Goal: Information Seeking & Learning: Compare options

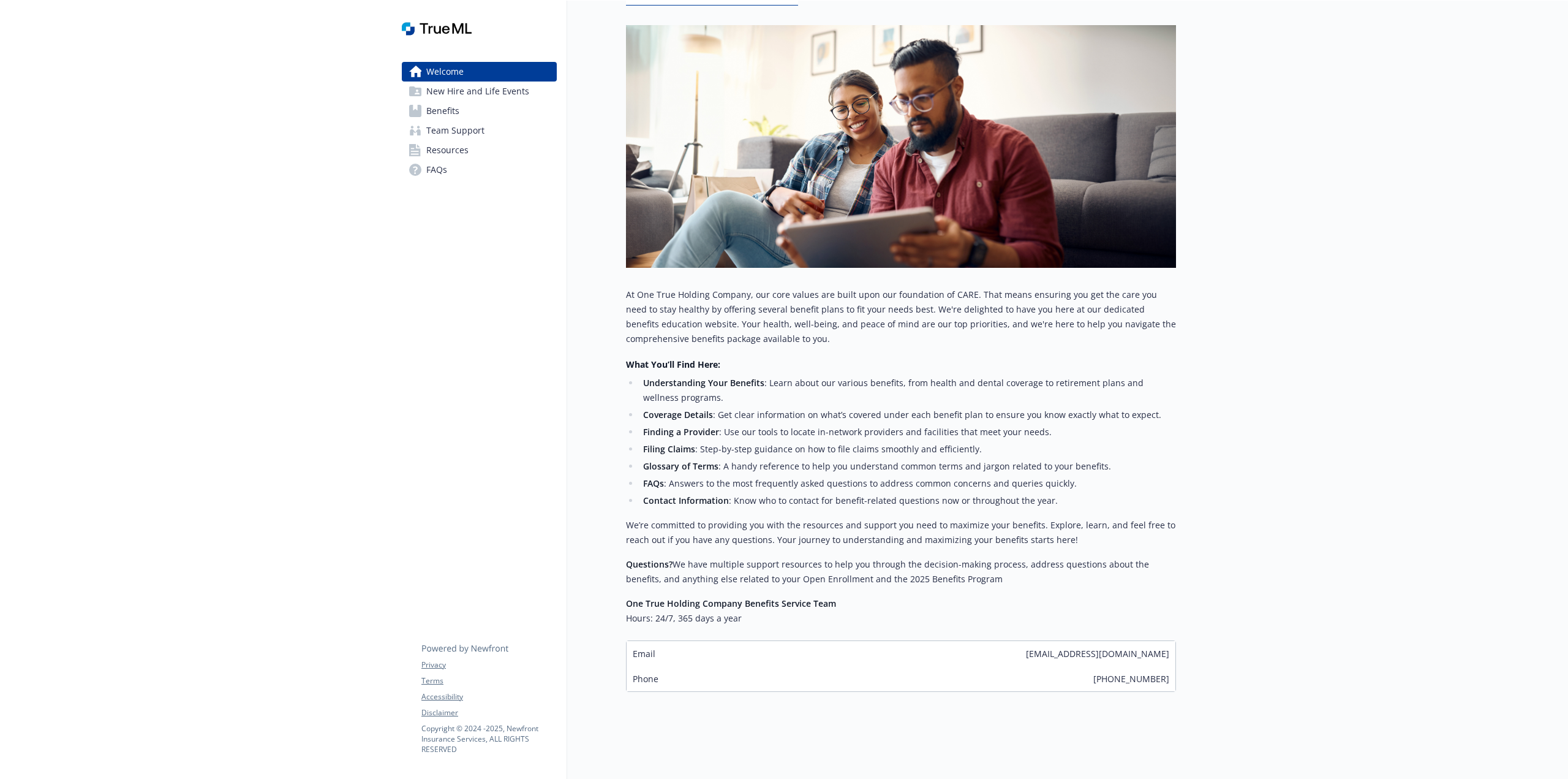
scroll to position [153, 0]
click at [672, 650] on div "Email [EMAIL_ADDRESS][DOMAIN_NAME]" at bounding box center [901, 652] width 548 height 25
click at [647, 659] on div "Email [EMAIL_ADDRESS][DOMAIN_NAME]" at bounding box center [901, 652] width 548 height 25
click at [439, 110] on span "Benefits" at bounding box center [443, 110] width 33 height 20
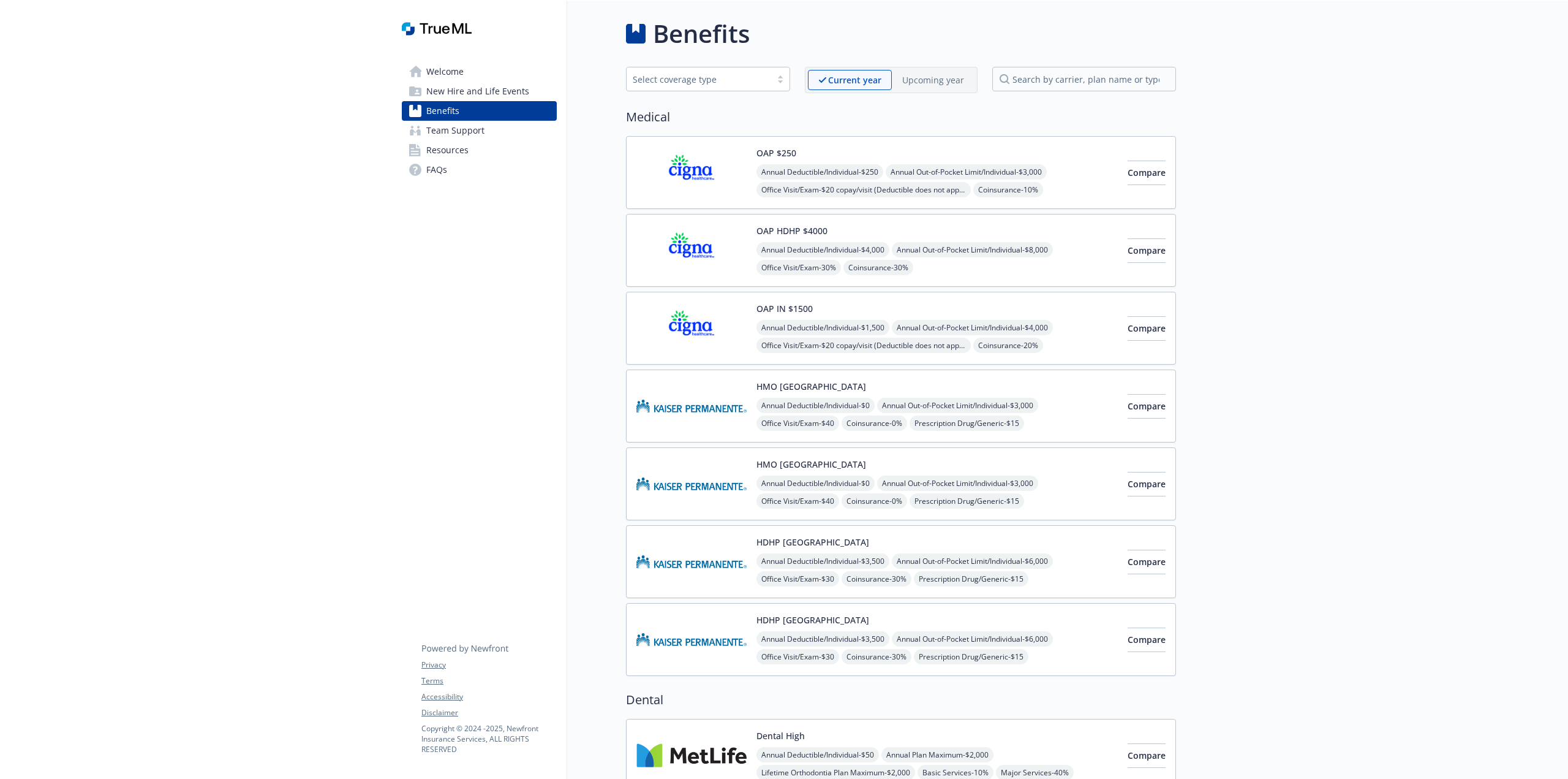
click at [919, 188] on span "Office Visit/Exam - $20 copay/visit (Deductible does not apply)" at bounding box center [864, 190] width 214 height 16
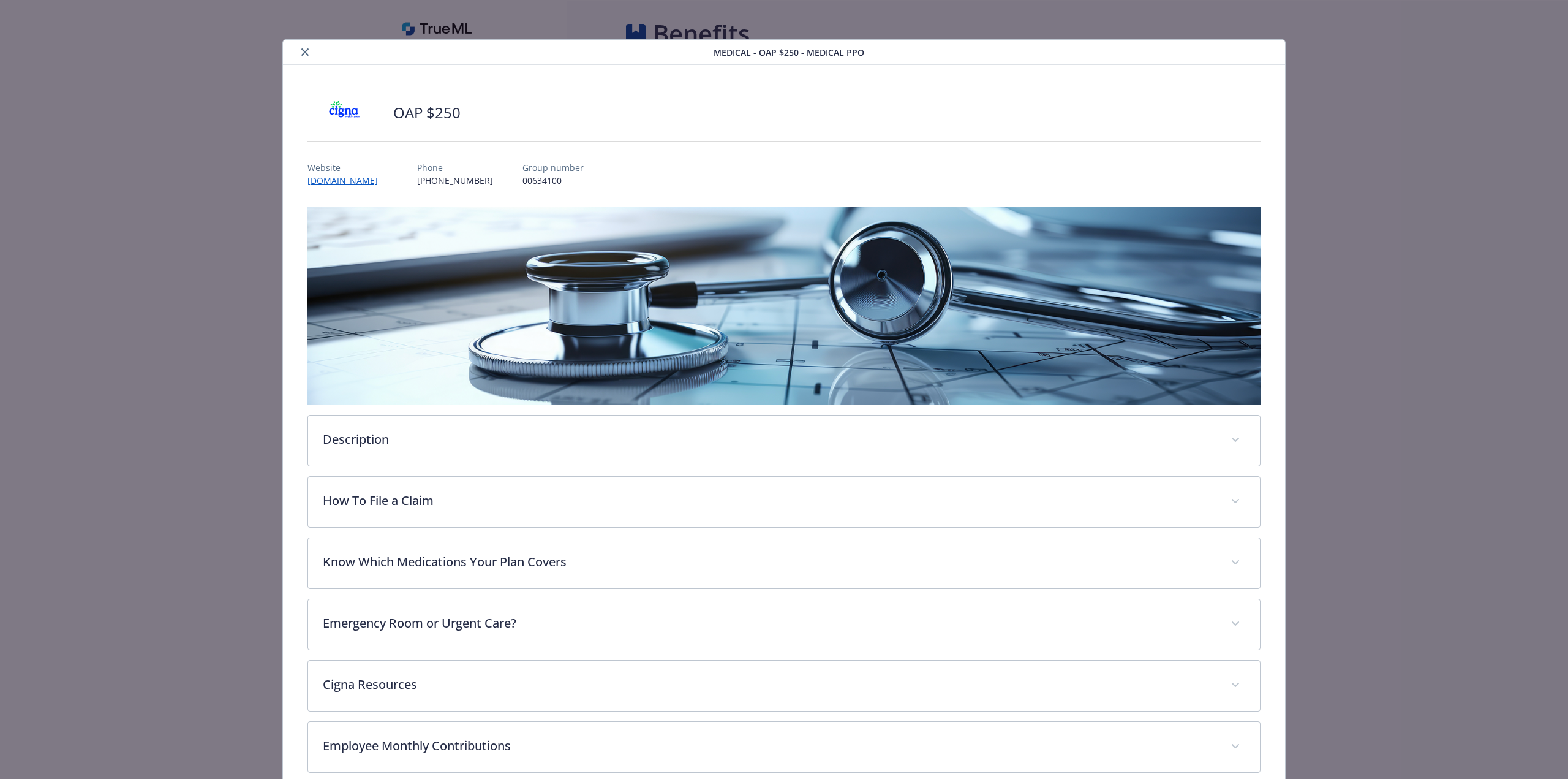
scroll to position [5, 0]
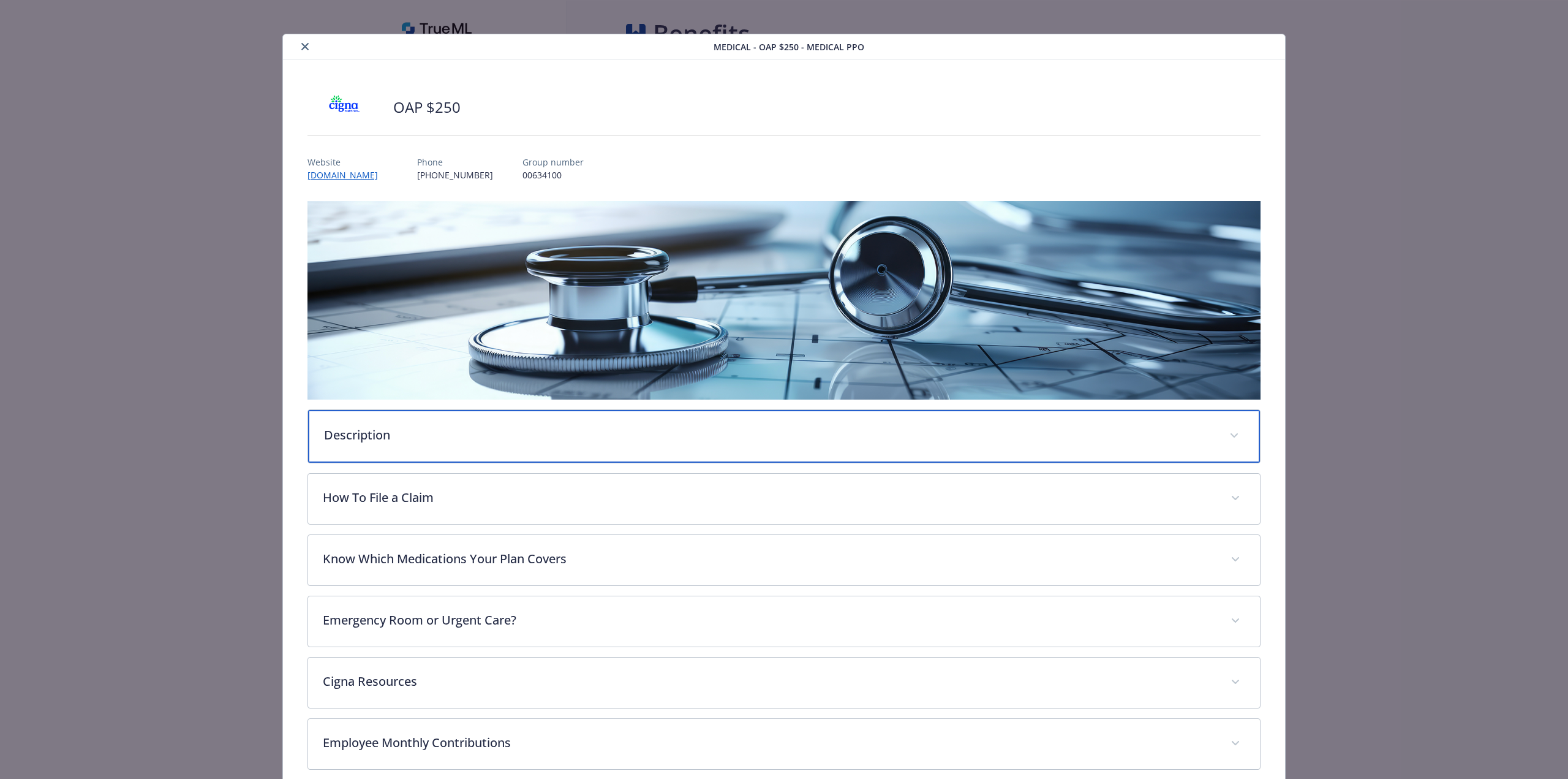
click at [1232, 434] on icon "details for plan Medical - OAP $250 - Medical PPO" at bounding box center [1234, 436] width 7 height 5
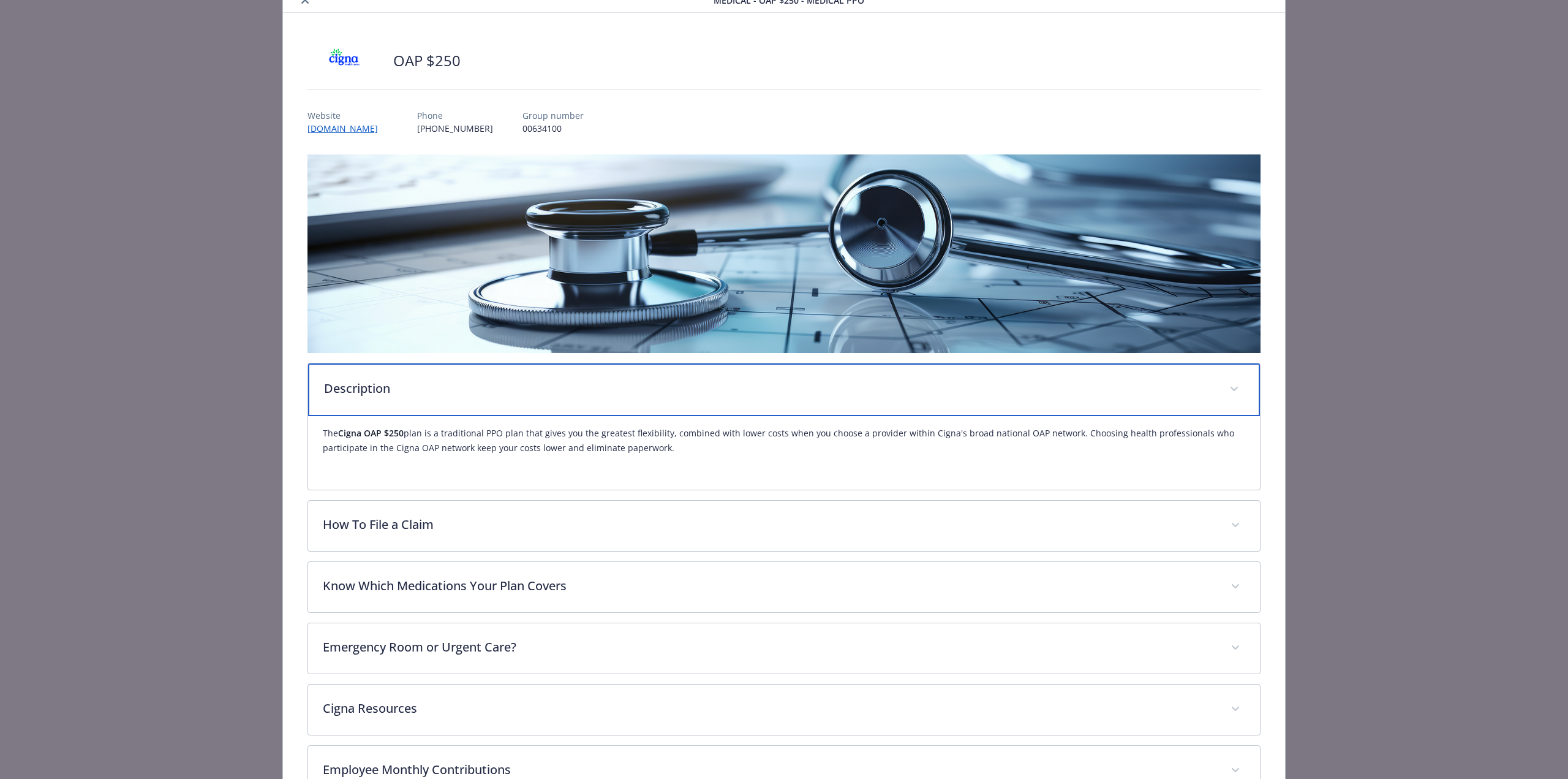
scroll to position [52, 0]
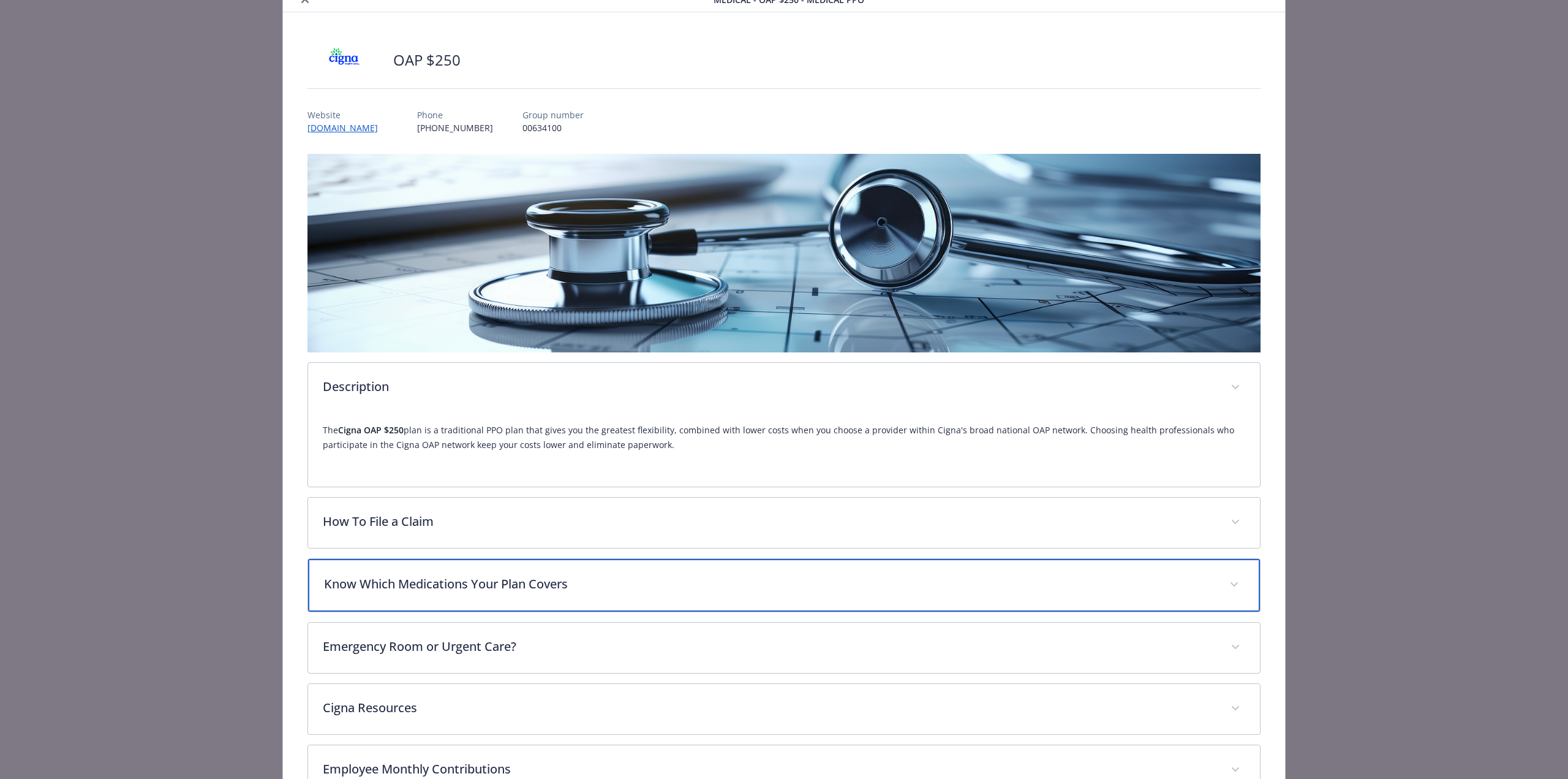
click at [408, 589] on p "Know Which Medications Your Plan Covers" at bounding box center [769, 583] width 890 height 18
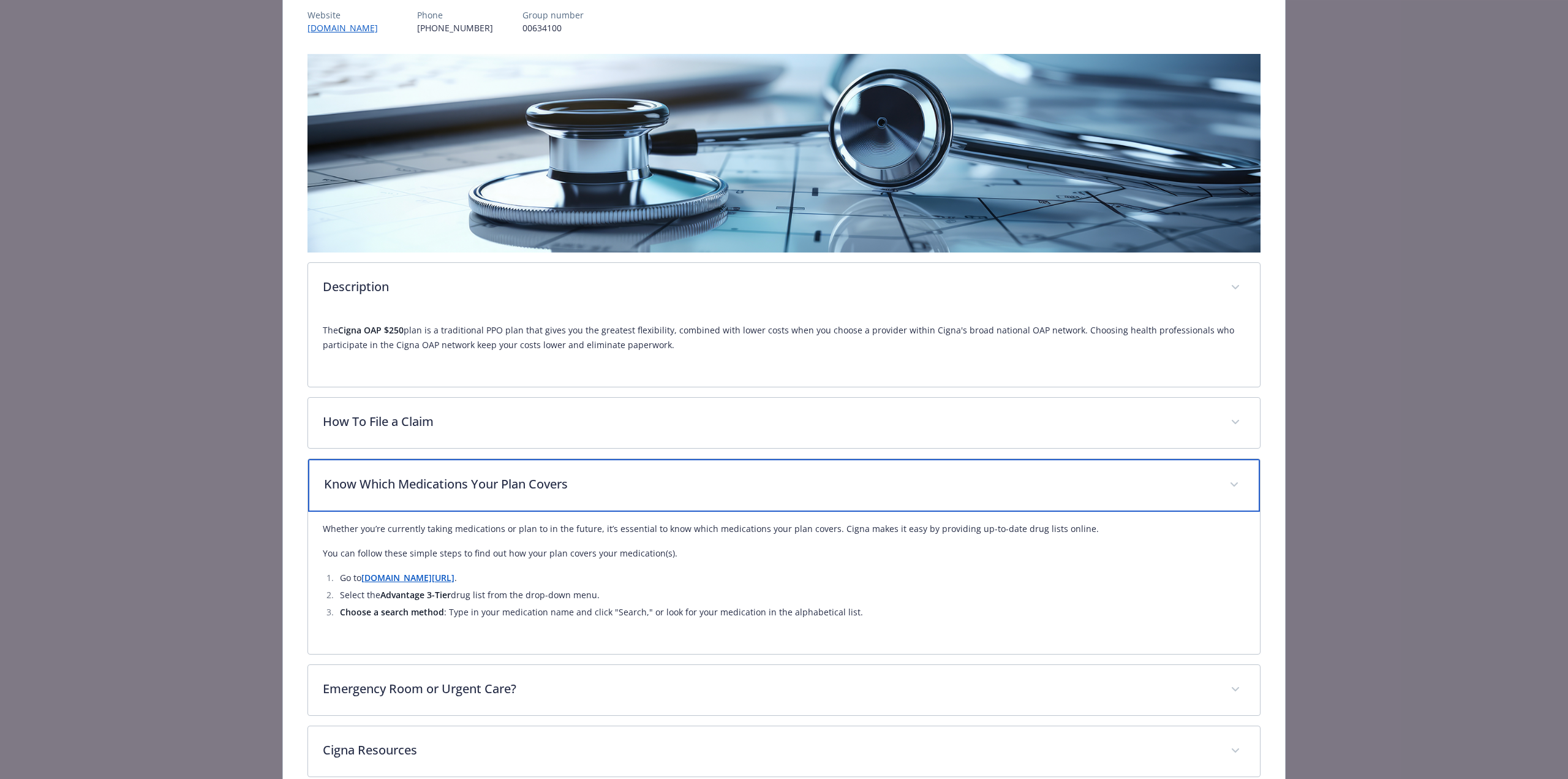
scroll to position [154, 0]
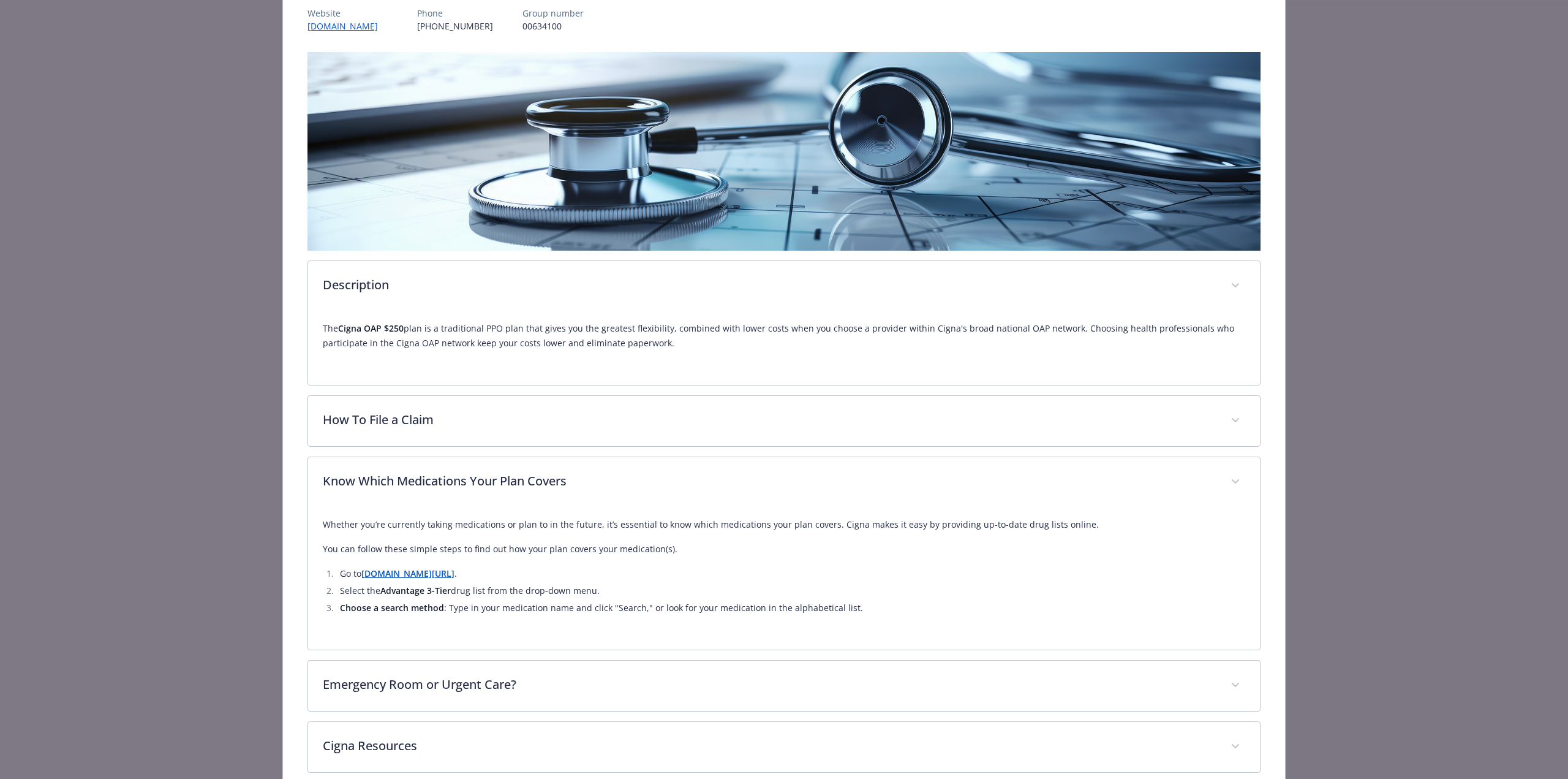
click at [386, 577] on strong "[DOMAIN_NAME][URL]" at bounding box center [408, 573] width 93 height 12
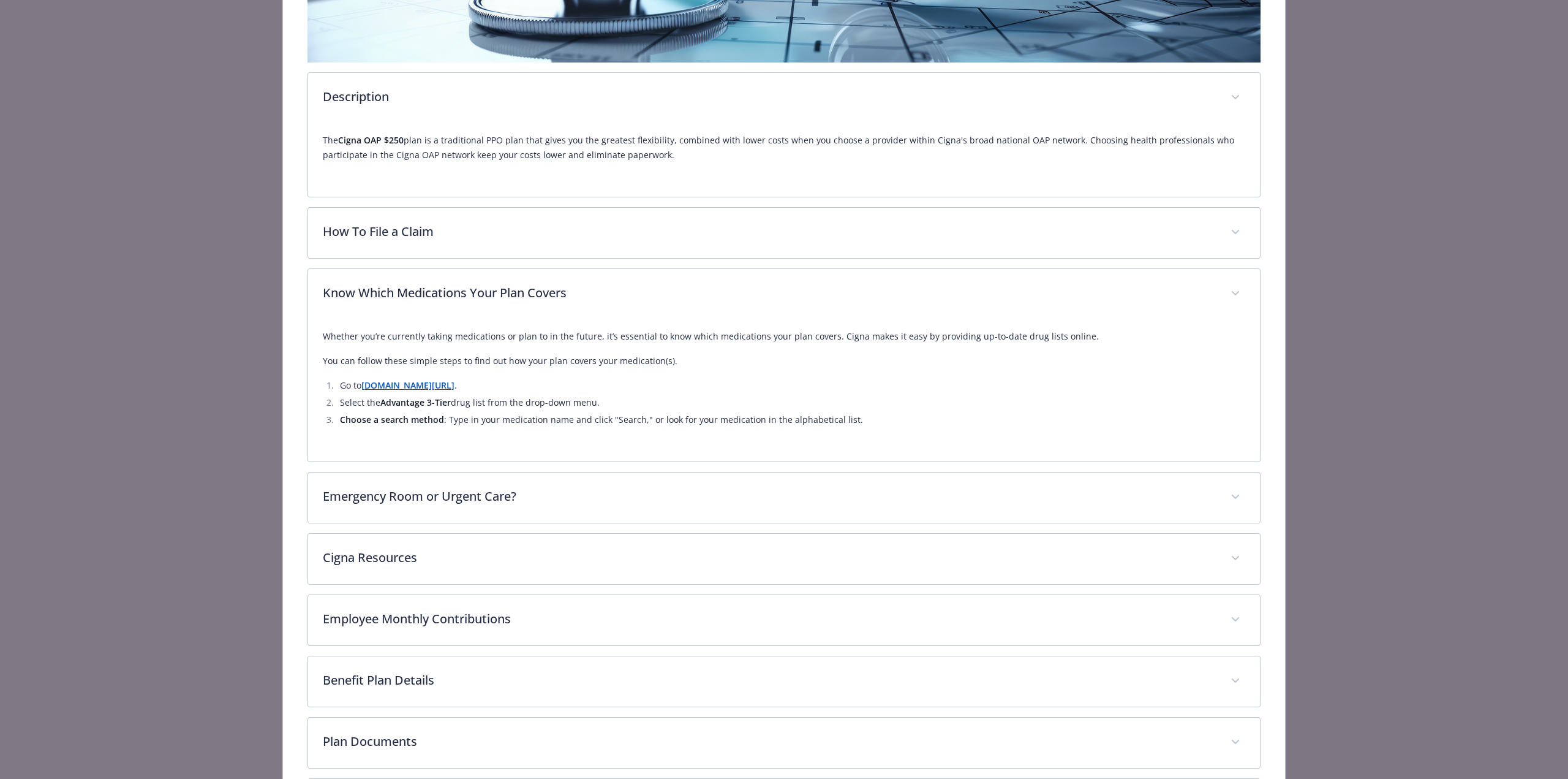
scroll to position [342, 0]
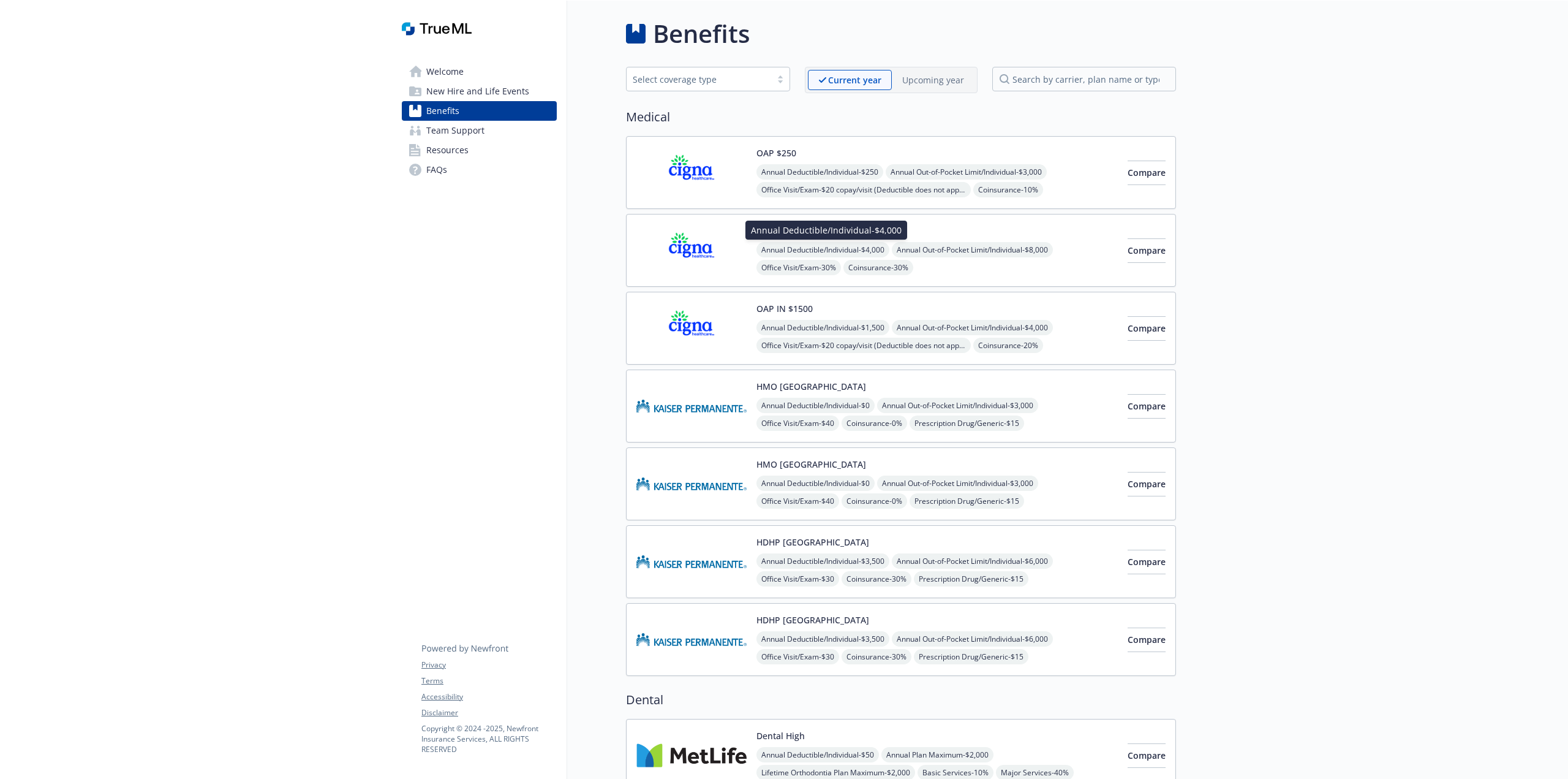
click at [857, 250] on span "Annual Deductible/Individual - $4,000" at bounding box center [823, 250] width 133 height 16
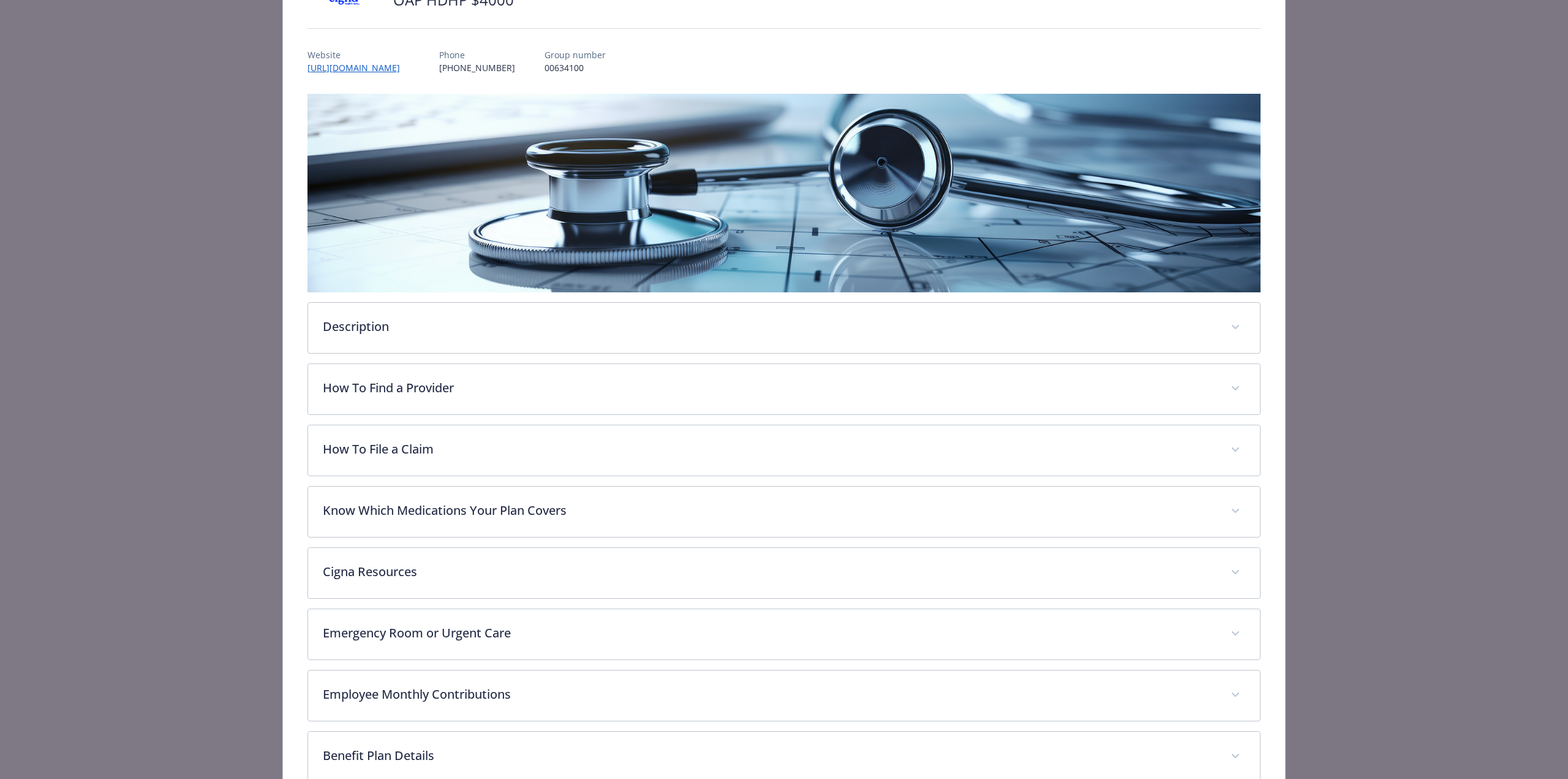
scroll to position [87, 0]
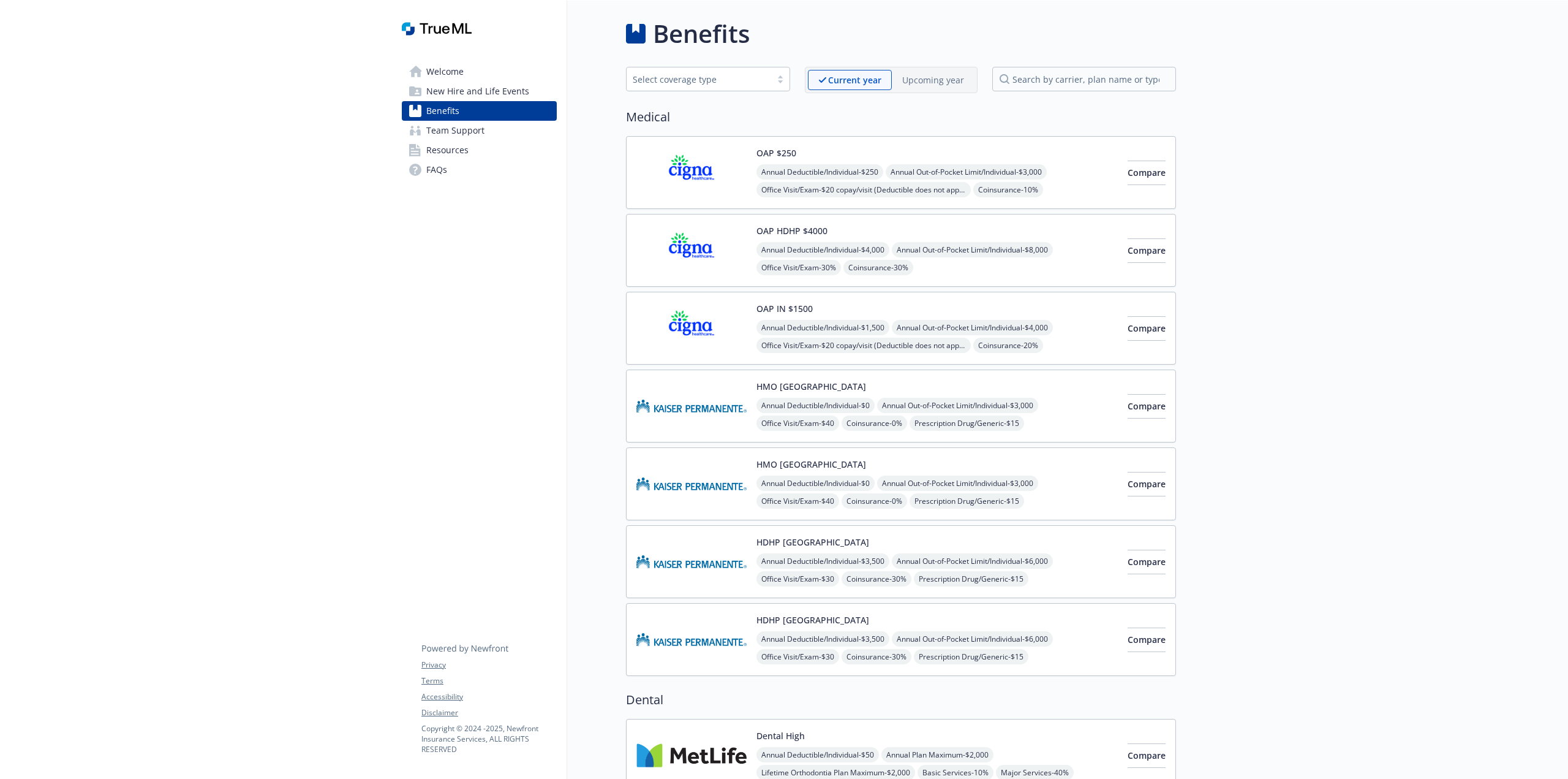
click at [692, 329] on img at bounding box center [691, 328] width 110 height 52
click at [1130, 327] on span "Compare" at bounding box center [1146, 328] width 38 height 12
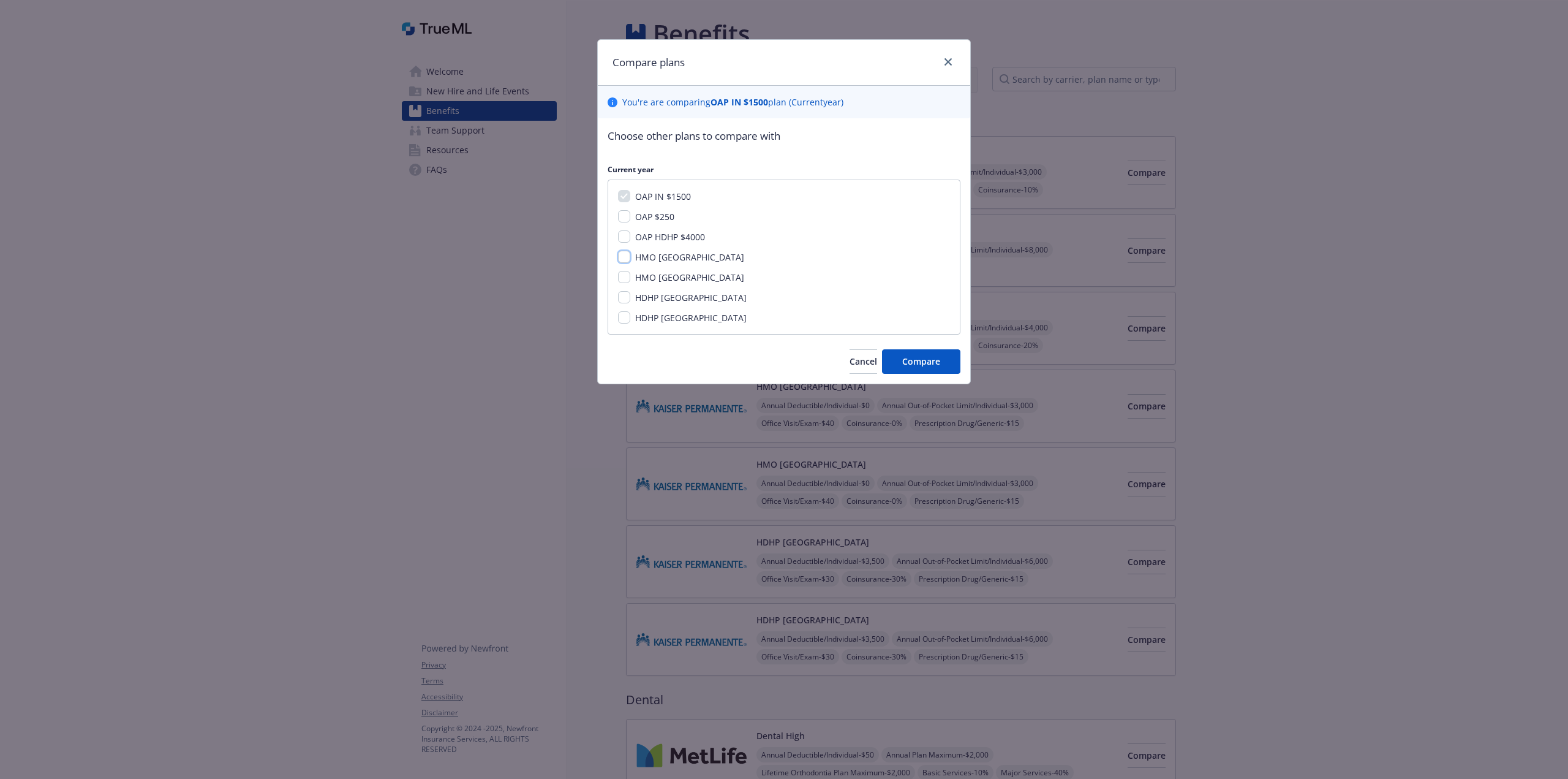
click at [622, 258] on input "HMO [GEOGRAPHIC_DATA]" at bounding box center [624, 257] width 13 height 13
checkbox input "true"
click at [625, 281] on input "HMO [GEOGRAPHIC_DATA]" at bounding box center [624, 277] width 13 height 13
checkbox input "true"
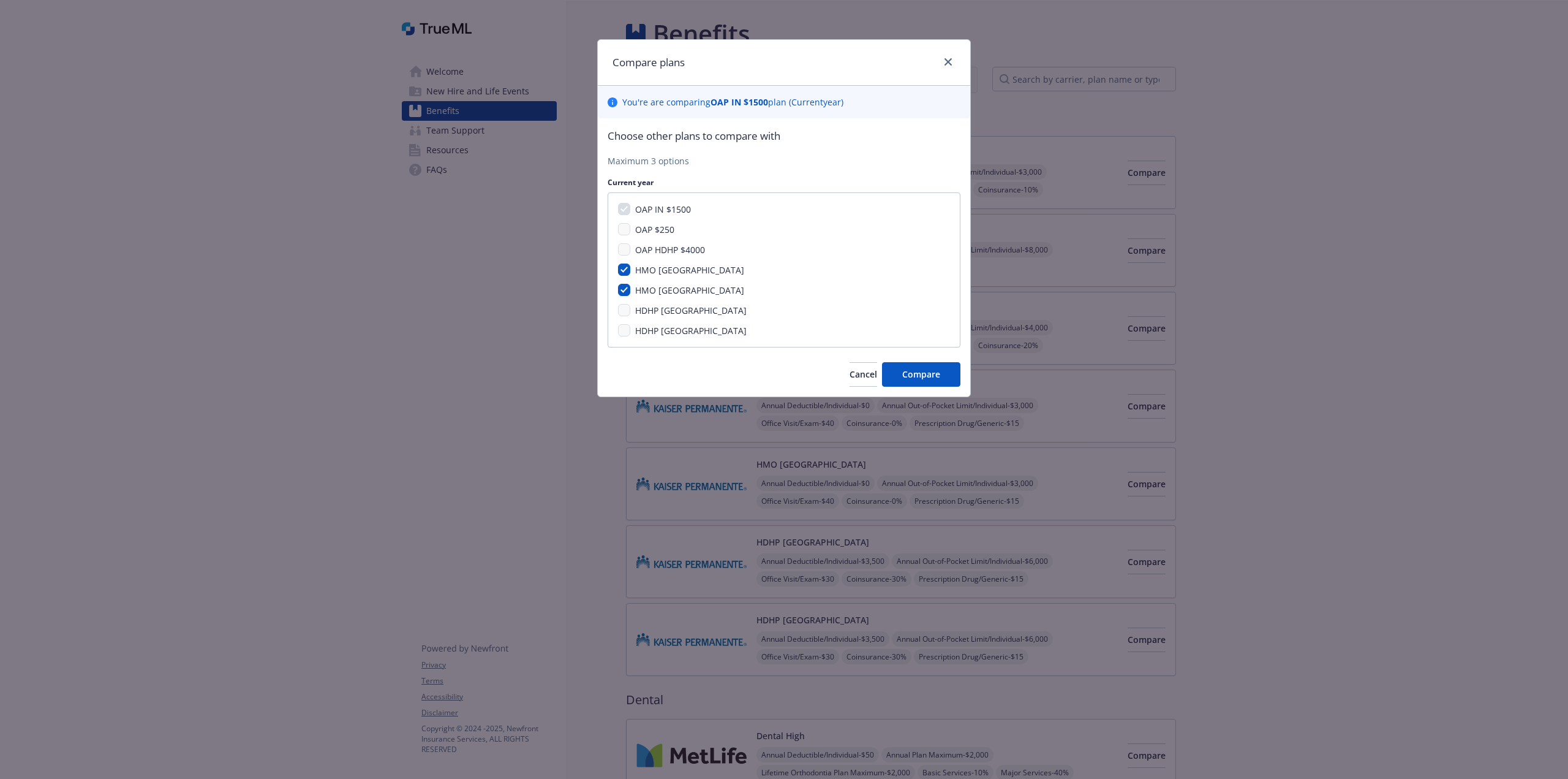
click at [625, 337] on div "HDHP [GEOGRAPHIC_DATA]" at bounding box center [784, 330] width 332 height 13
click at [936, 375] on span "Compare" at bounding box center [921, 374] width 38 height 12
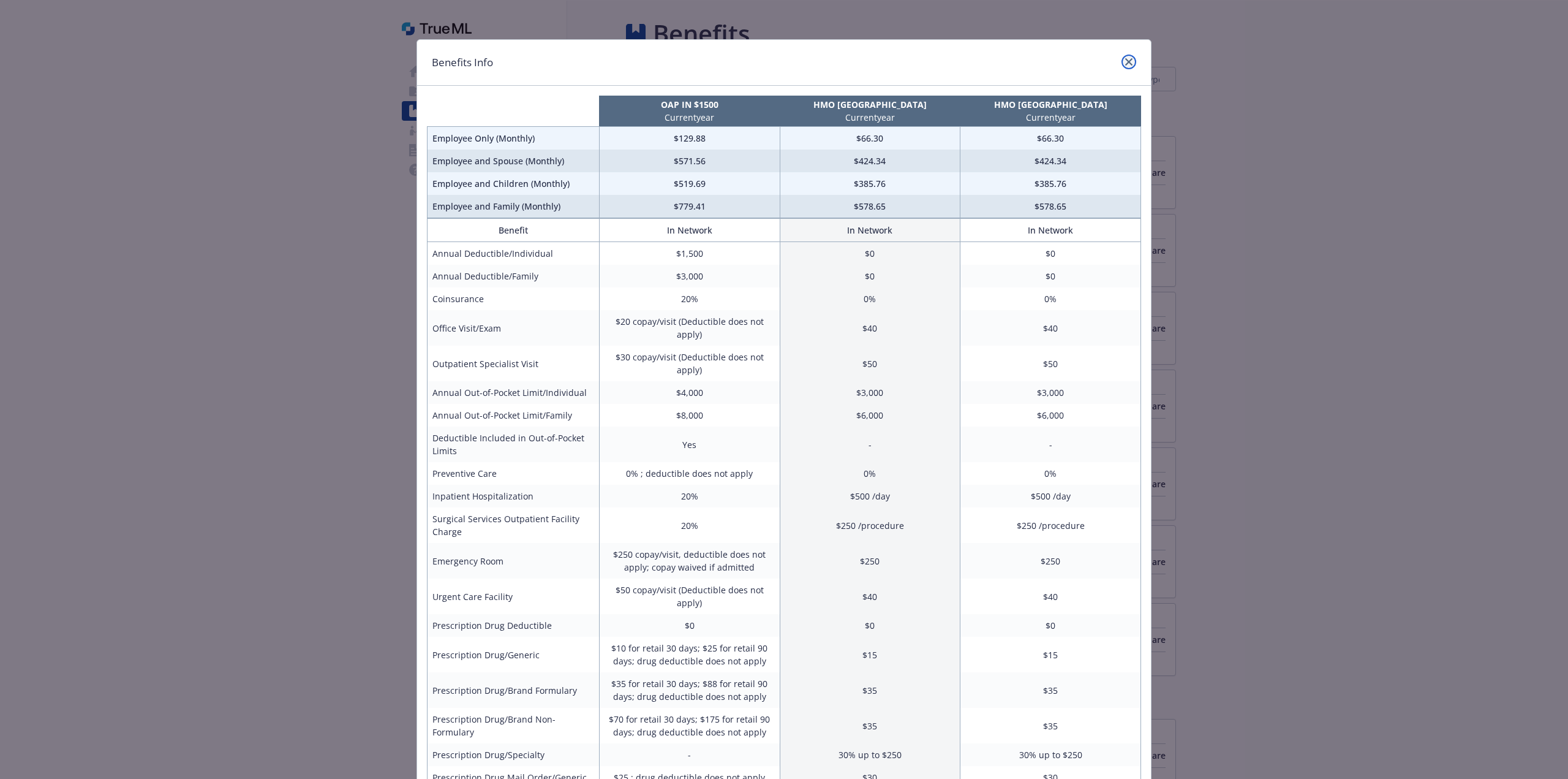
click at [1126, 64] on icon "close" at bounding box center [1128, 61] width 7 height 7
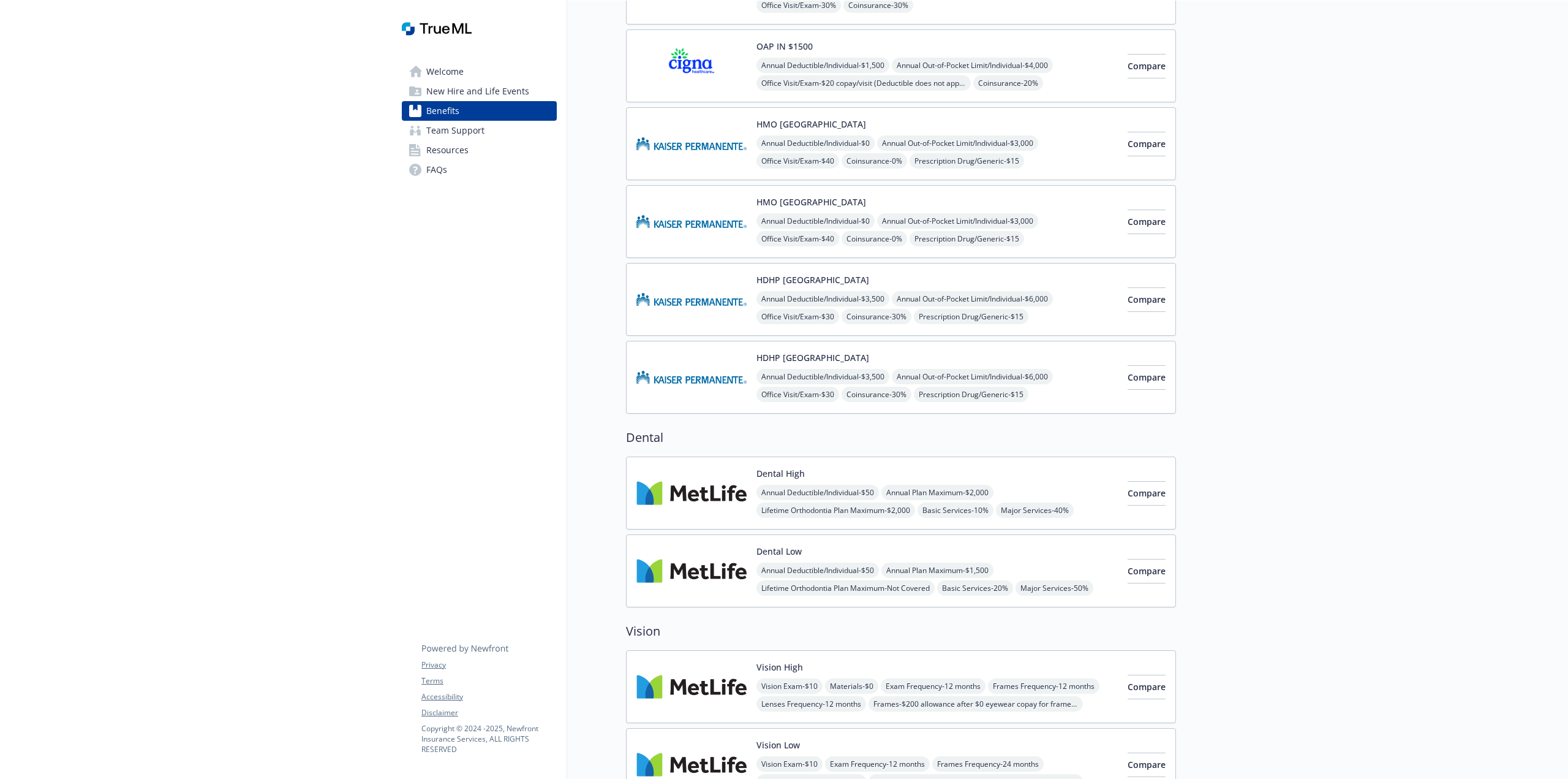
scroll to position [251, 0]
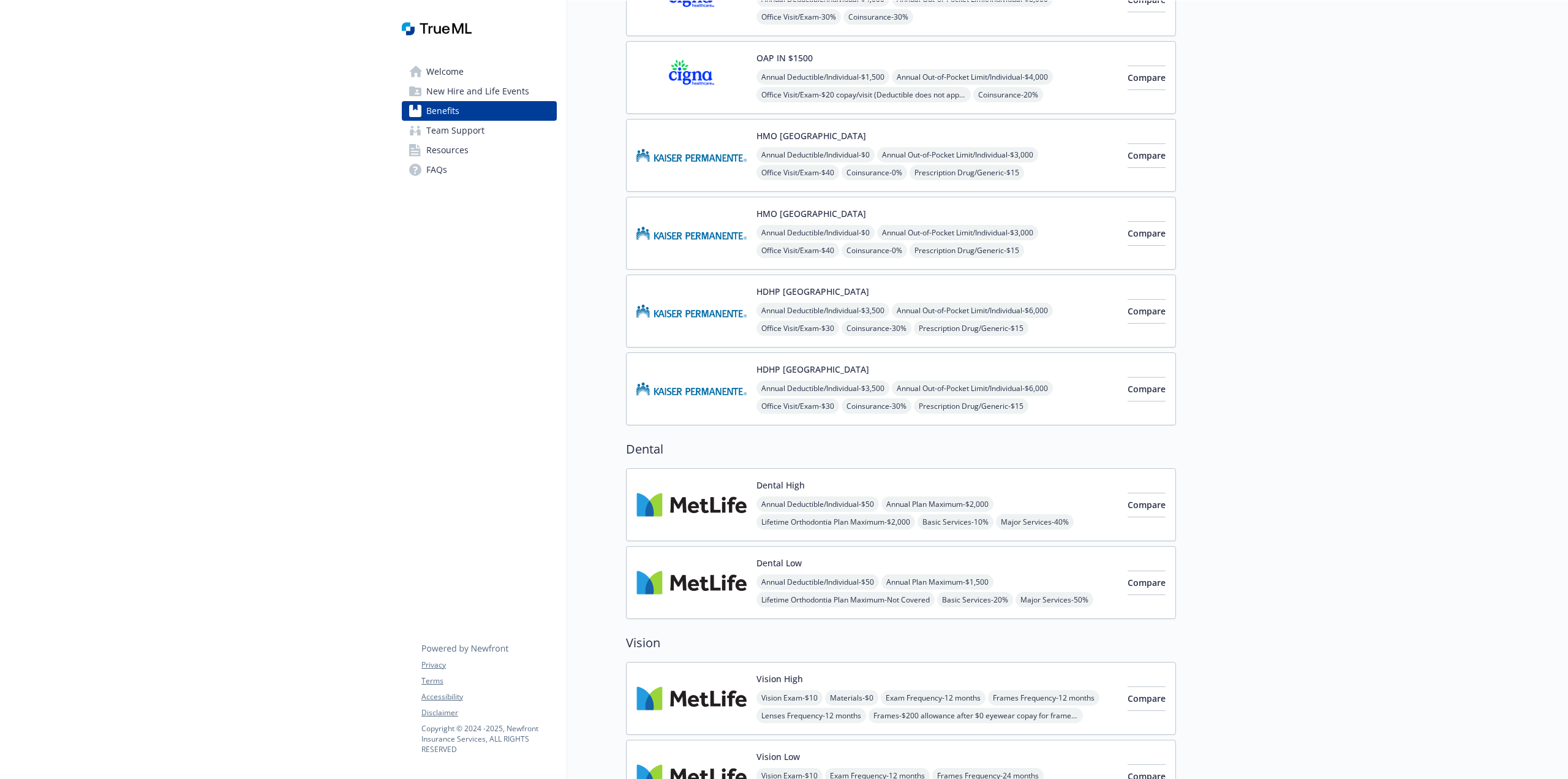
click at [711, 236] on img at bounding box center [691, 233] width 110 height 52
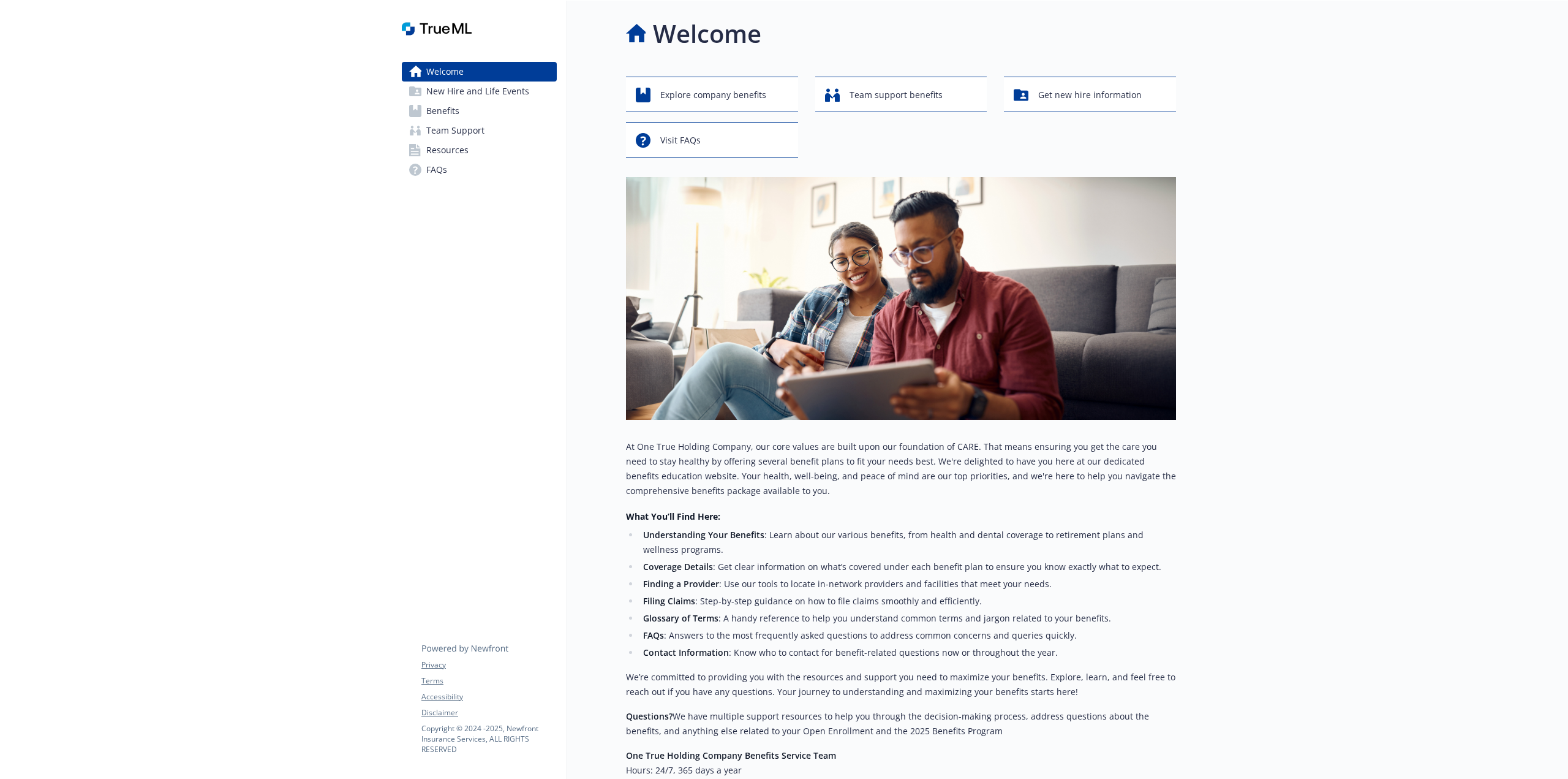
click at [441, 110] on span "Benefits" at bounding box center [443, 110] width 33 height 20
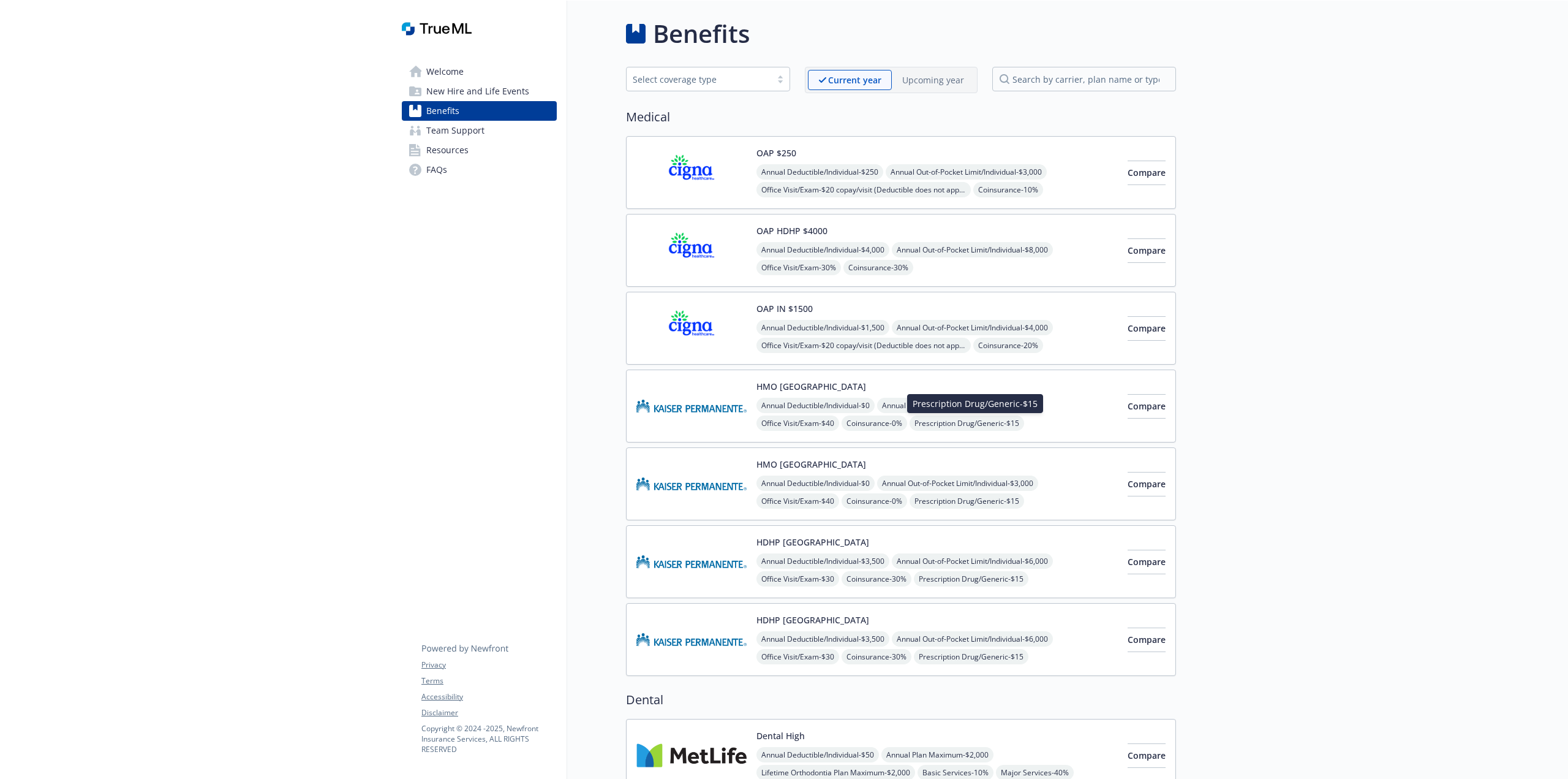
click at [961, 425] on span "Prescription Drug/Generic - $15" at bounding box center [967, 424] width 114 height 16
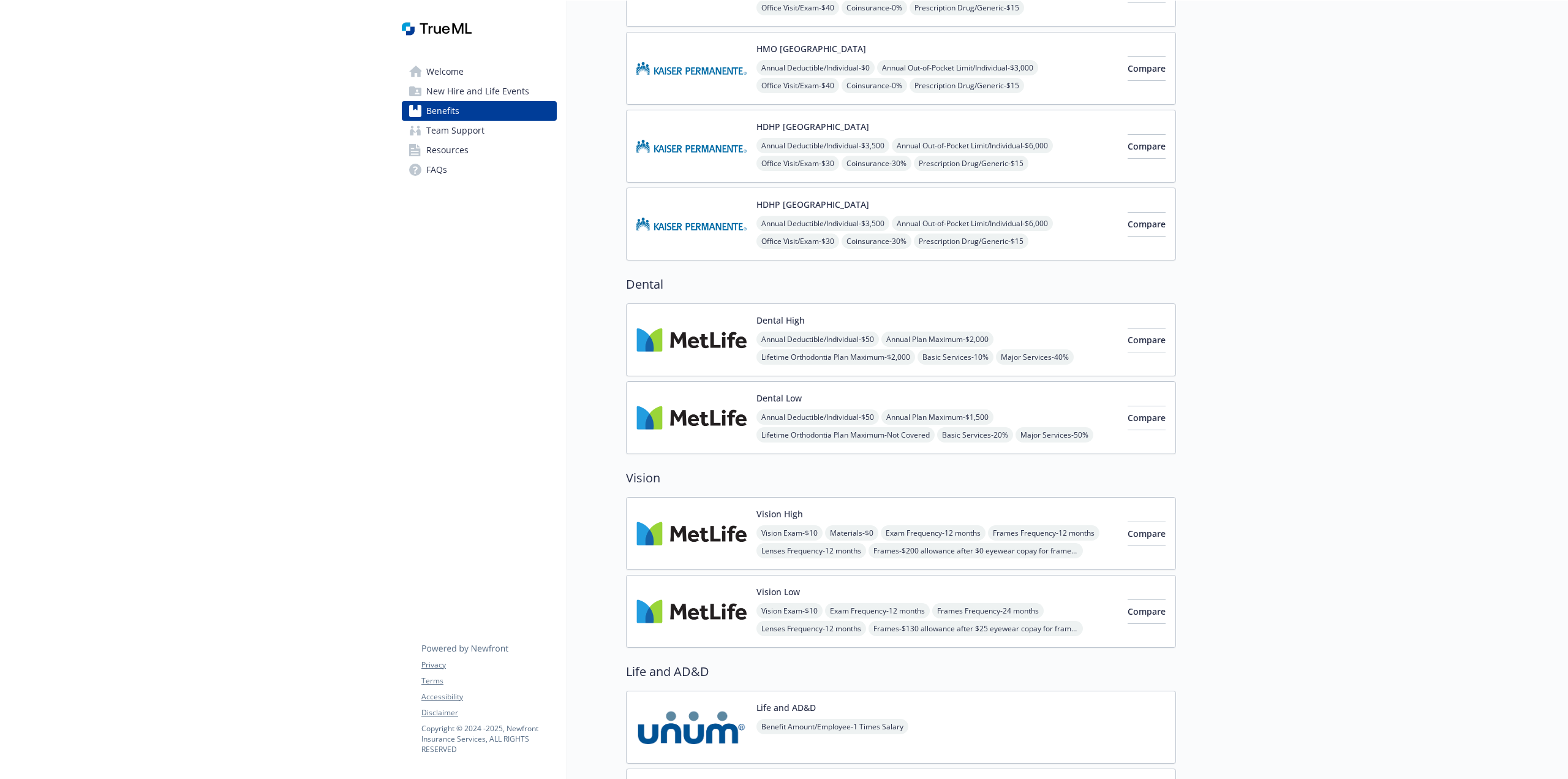
scroll to position [419, 0]
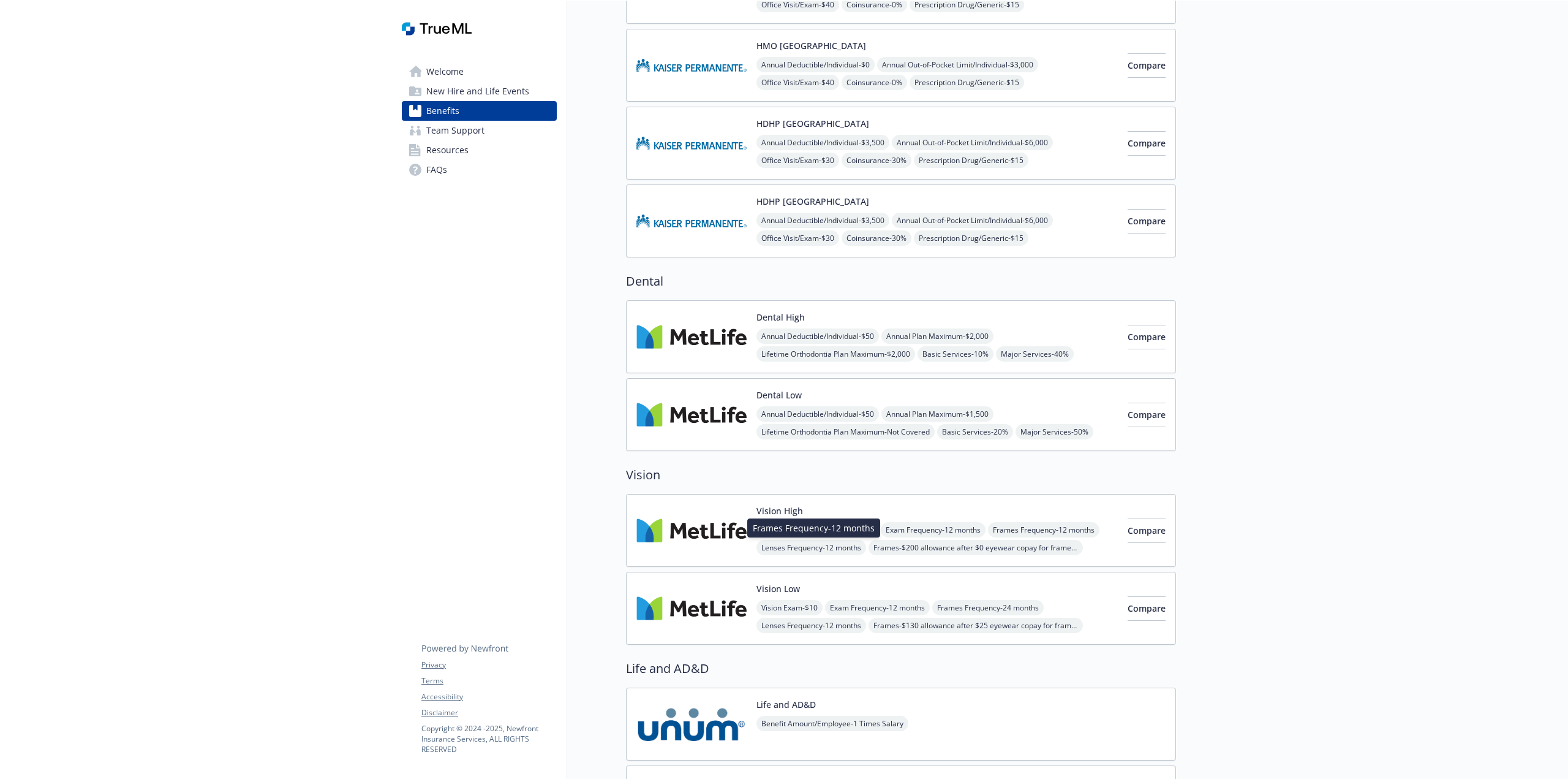
click at [988, 538] on span "Frames Frequency - 12 months" at bounding box center [1044, 530] width 111 height 16
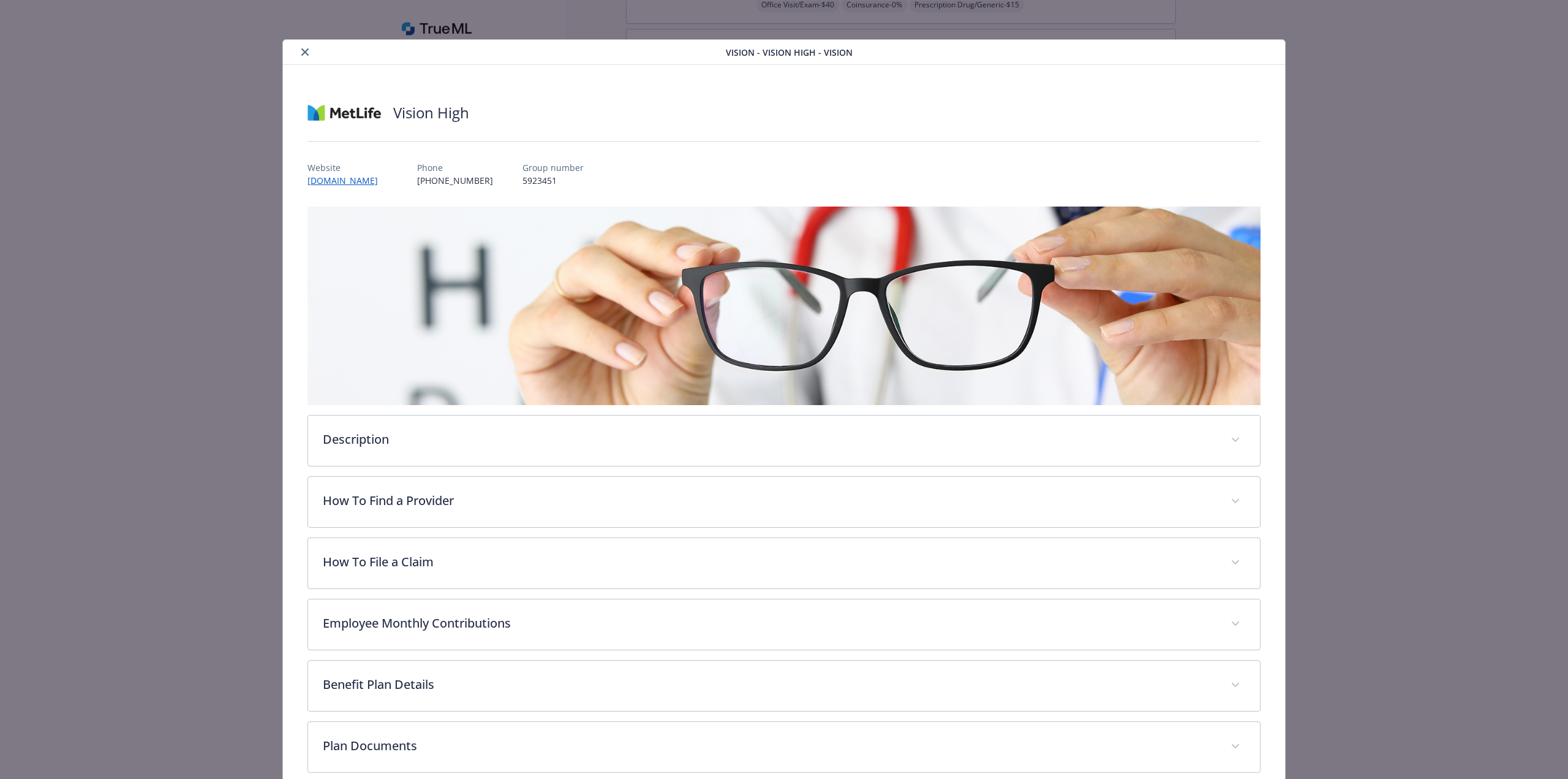
click at [305, 56] on button "close" at bounding box center [304, 52] width 15 height 15
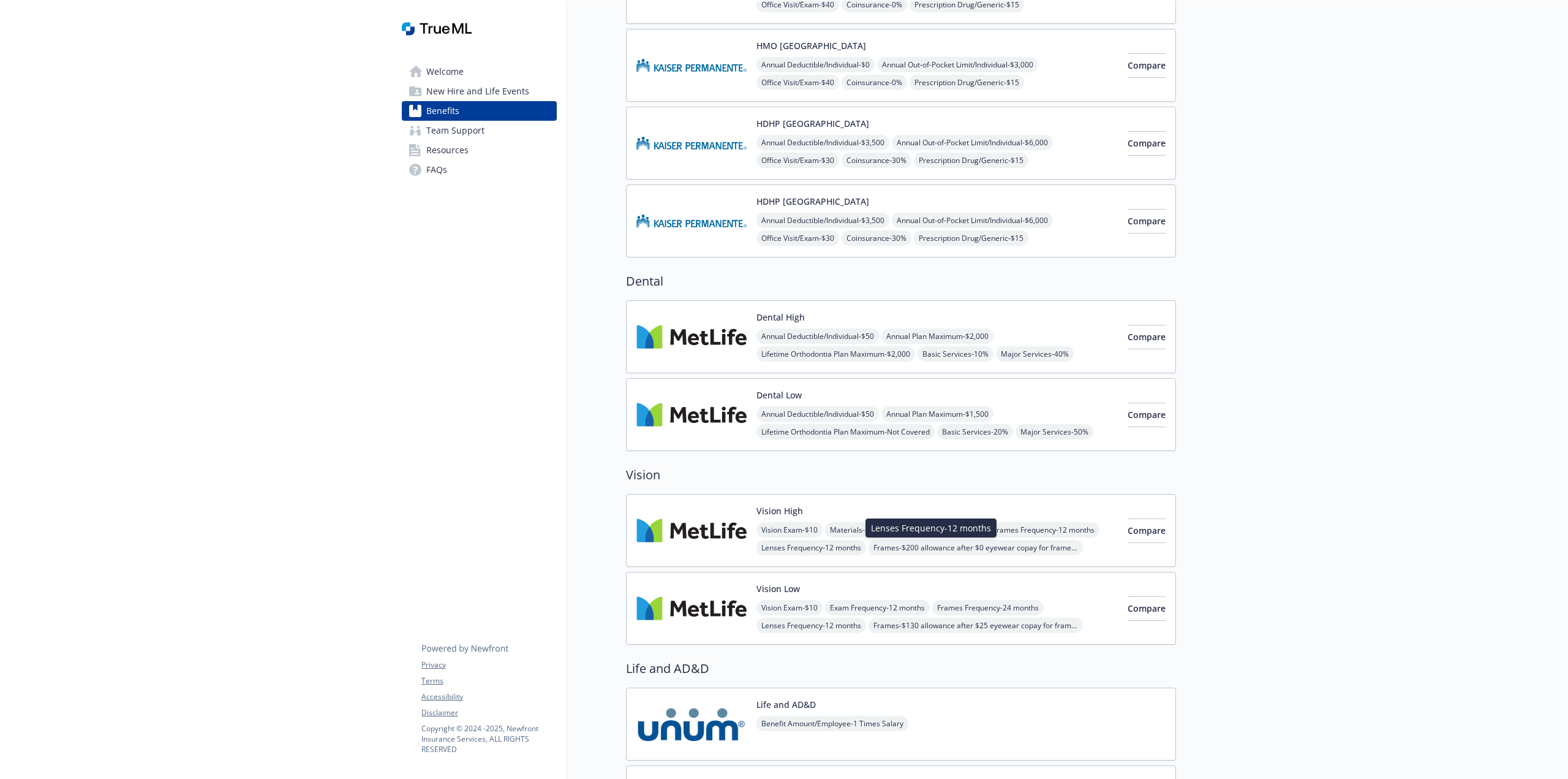
click at [866, 546] on span "Lenses Frequency - 12 months" at bounding box center [811, 548] width 110 height 16
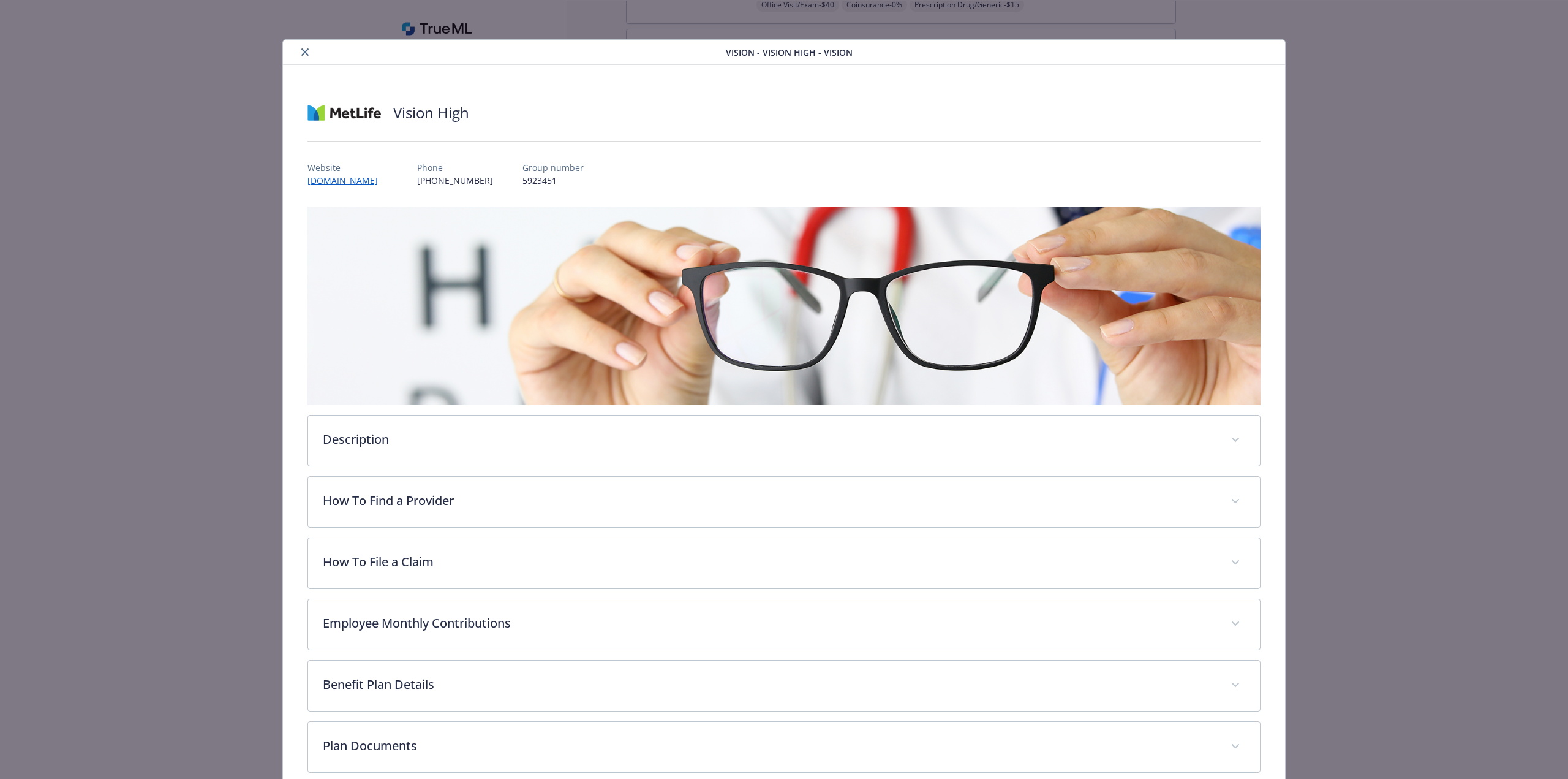
scroll to position [20, 0]
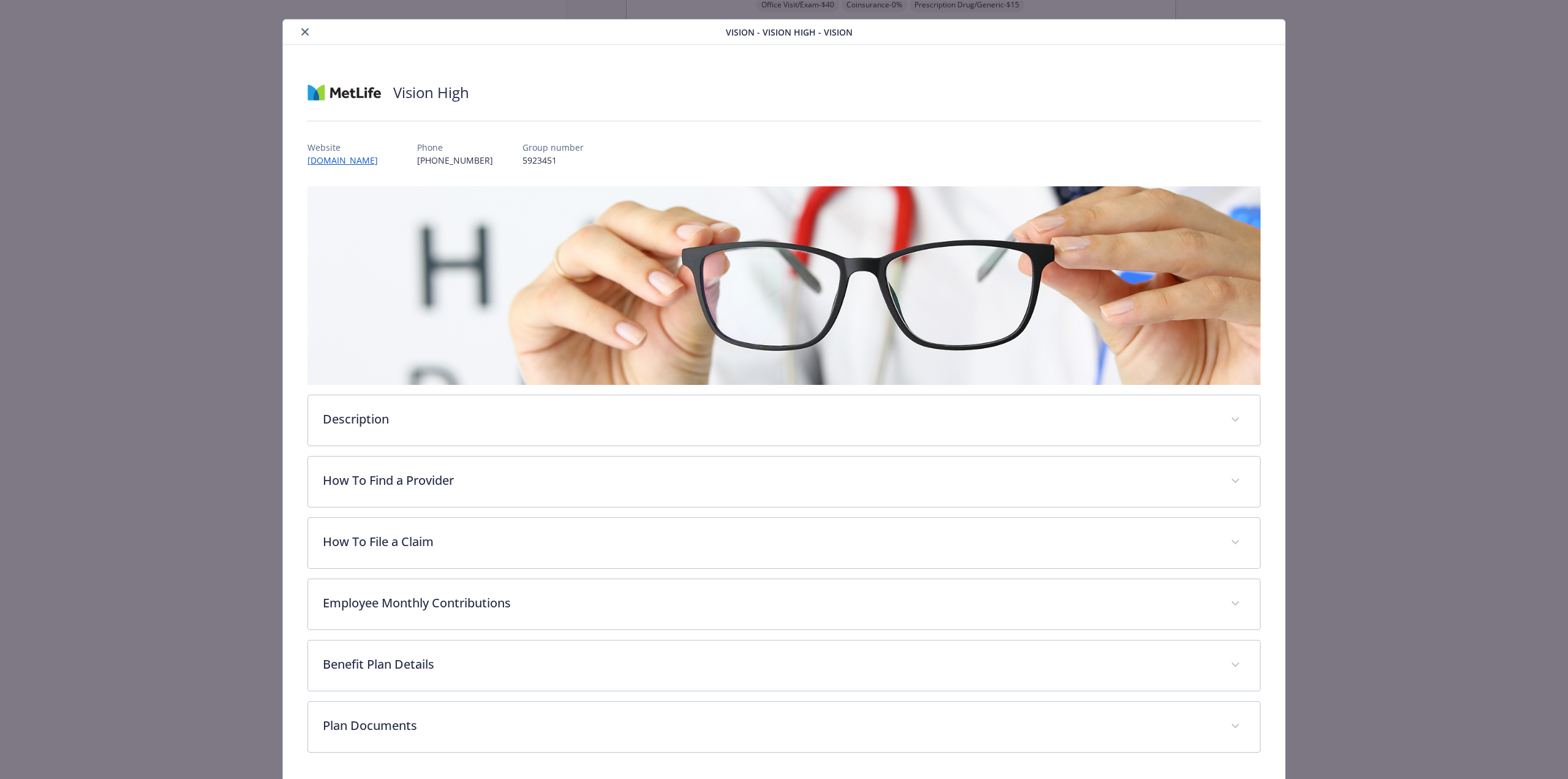
click at [304, 38] on button "close" at bounding box center [304, 31] width 15 height 15
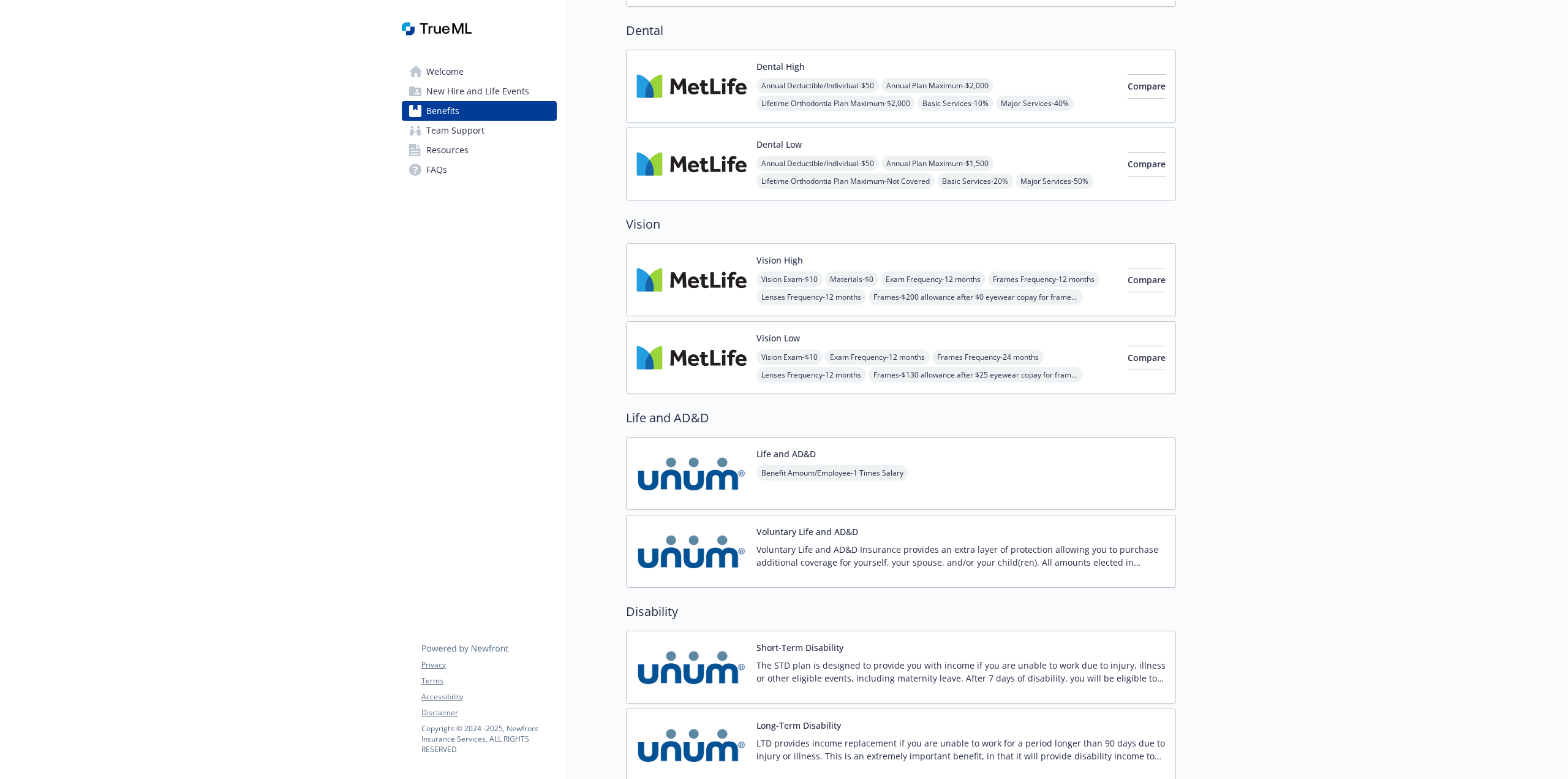
scroll to position [670, 0]
click at [790, 354] on span "Vision Exam - $10" at bounding box center [789, 356] width 67 height 16
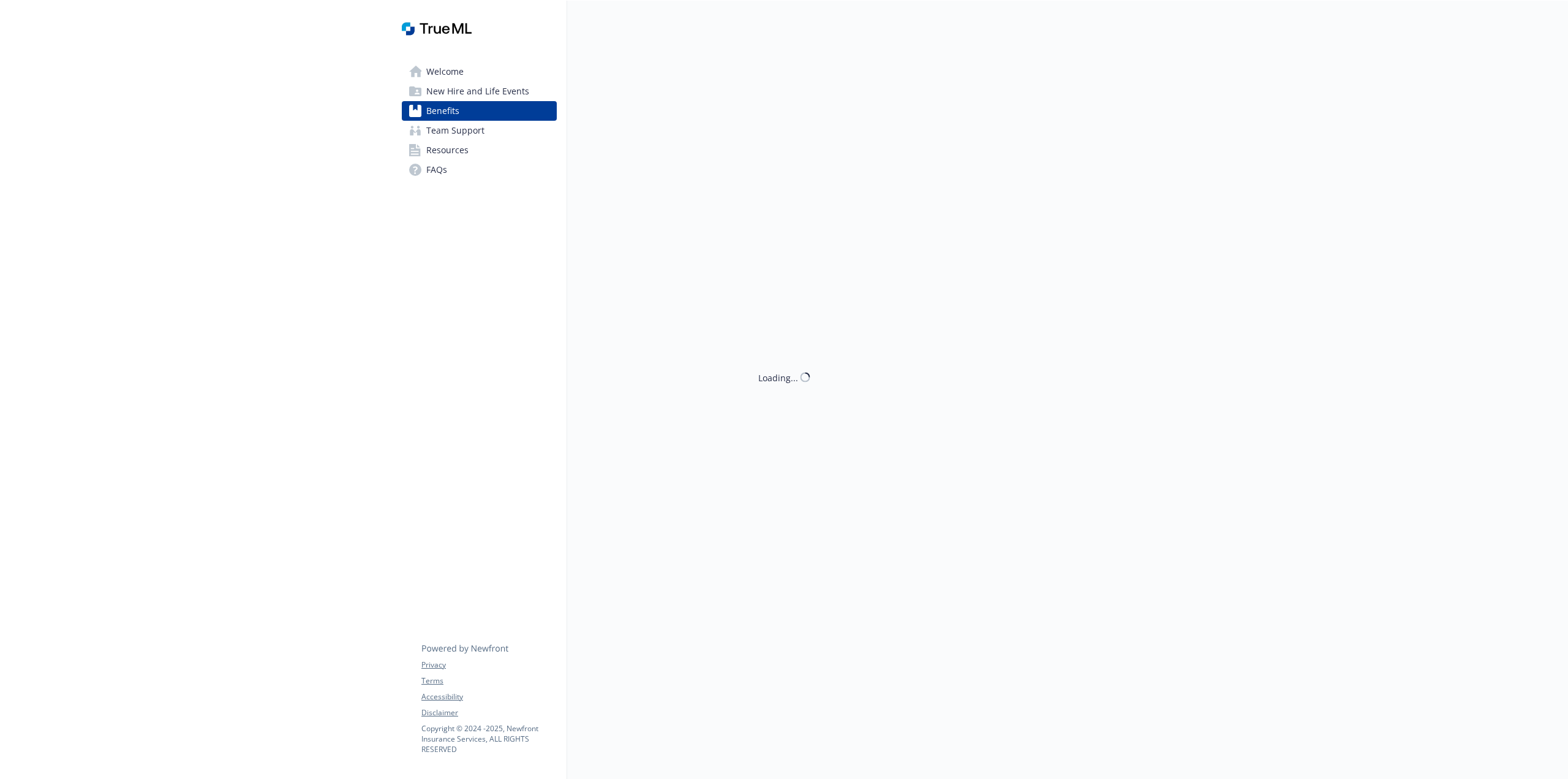
scroll to position [670, 0]
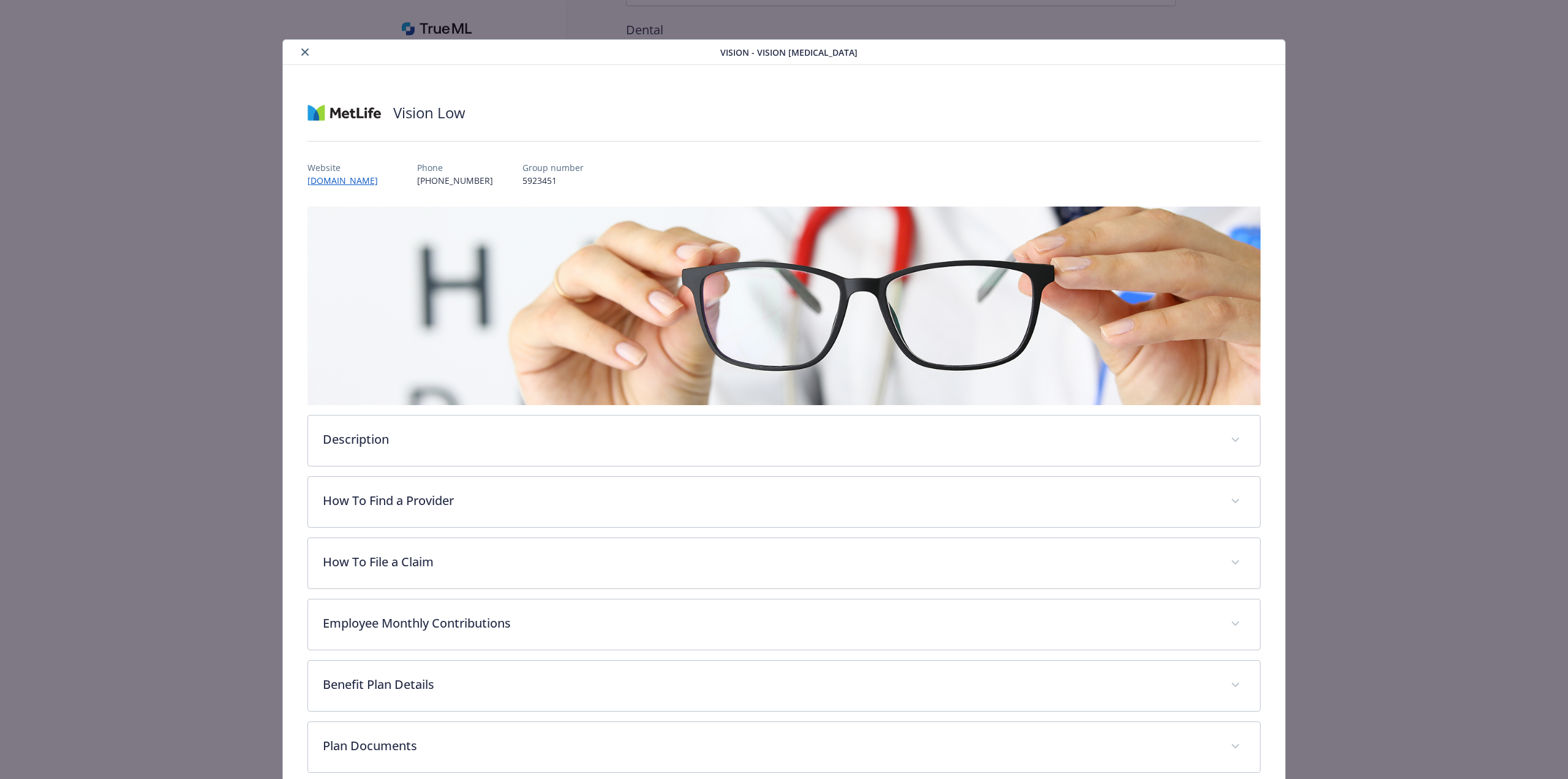
click at [304, 53] on icon "close" at bounding box center [304, 52] width 7 height 7
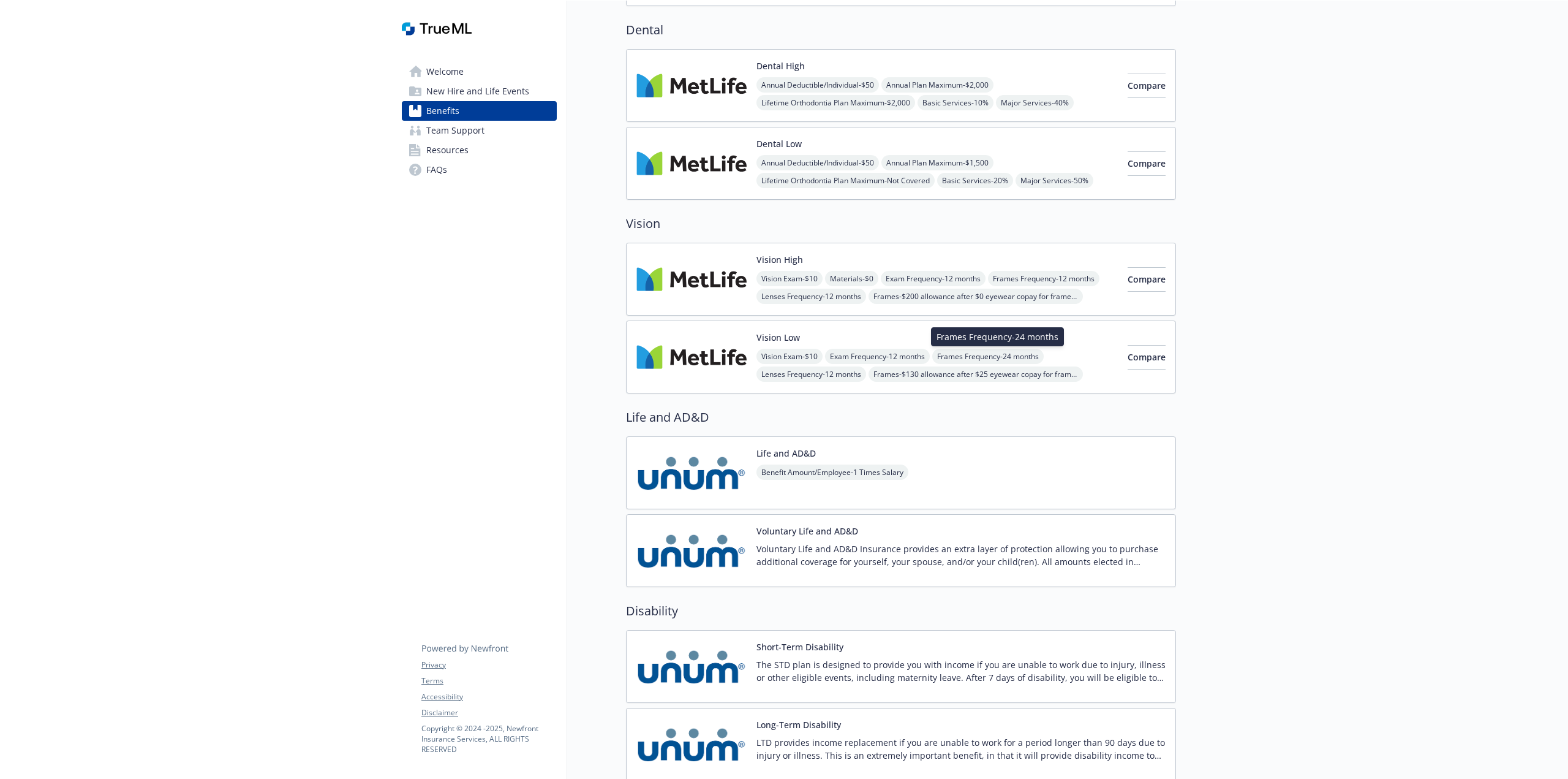
click at [966, 355] on span "Frames Frequency - 24 months" at bounding box center [988, 356] width 111 height 16
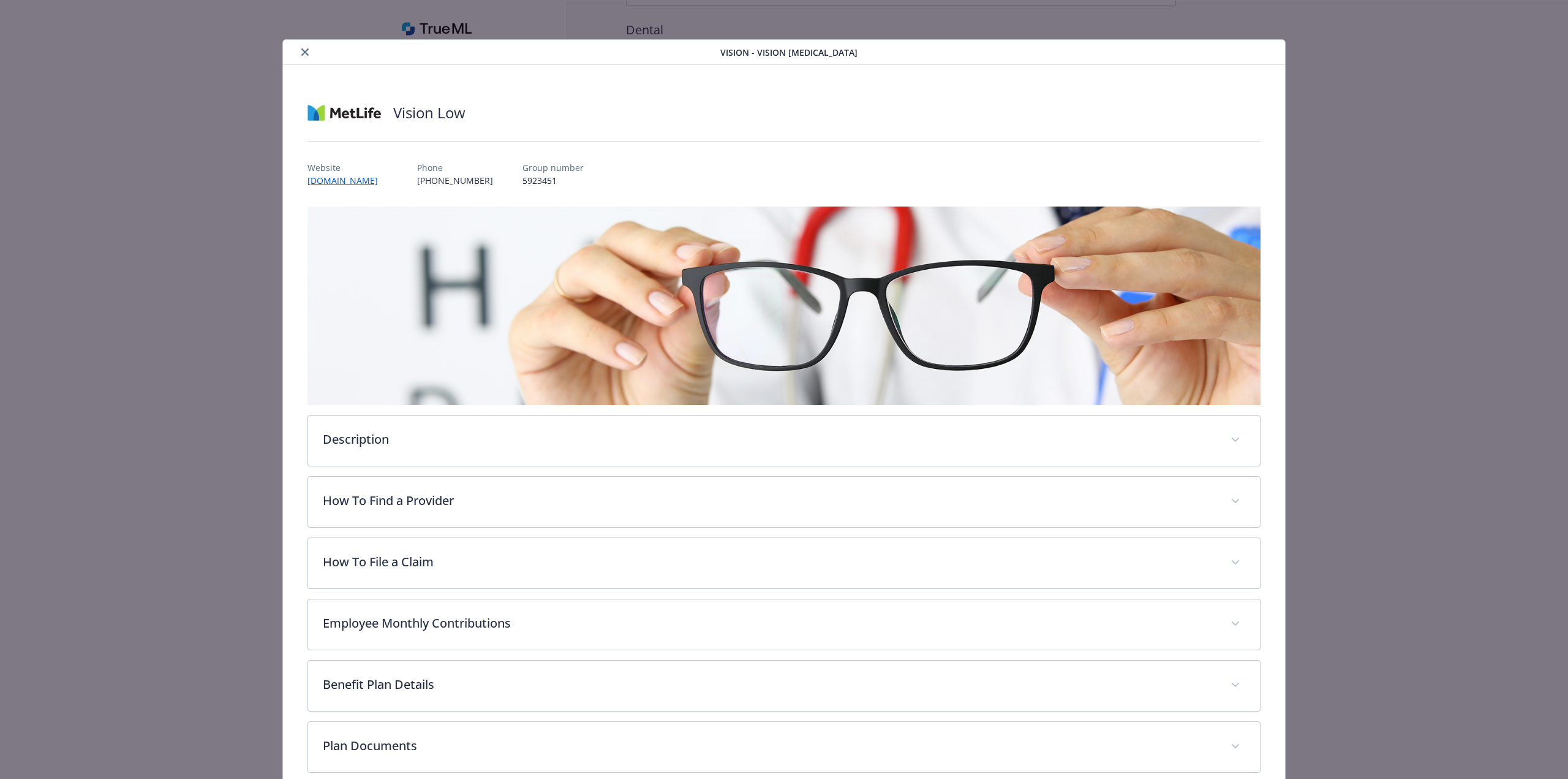
scroll to position [20, 0]
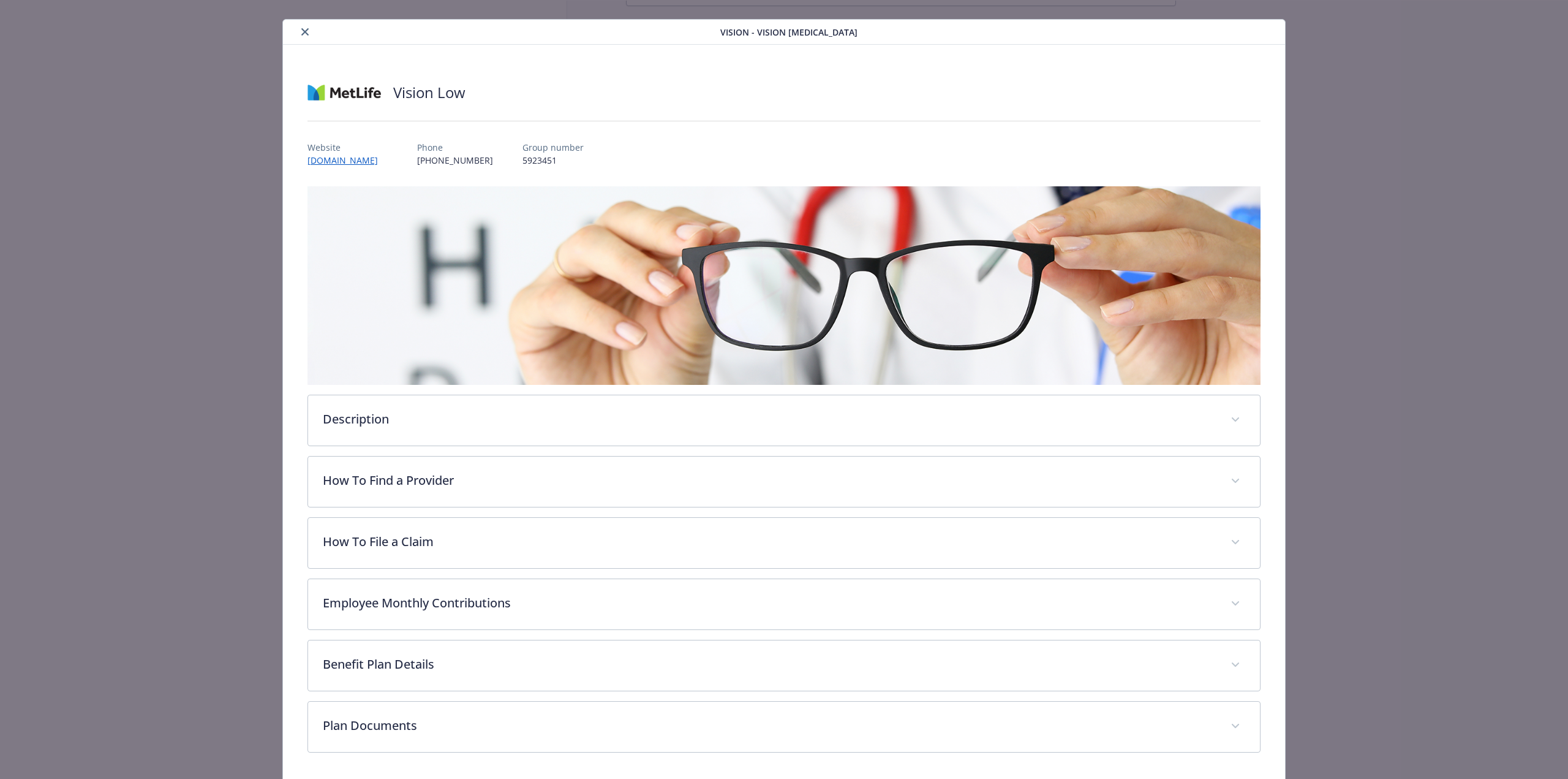
click at [306, 32] on icon "close" at bounding box center [304, 31] width 7 height 7
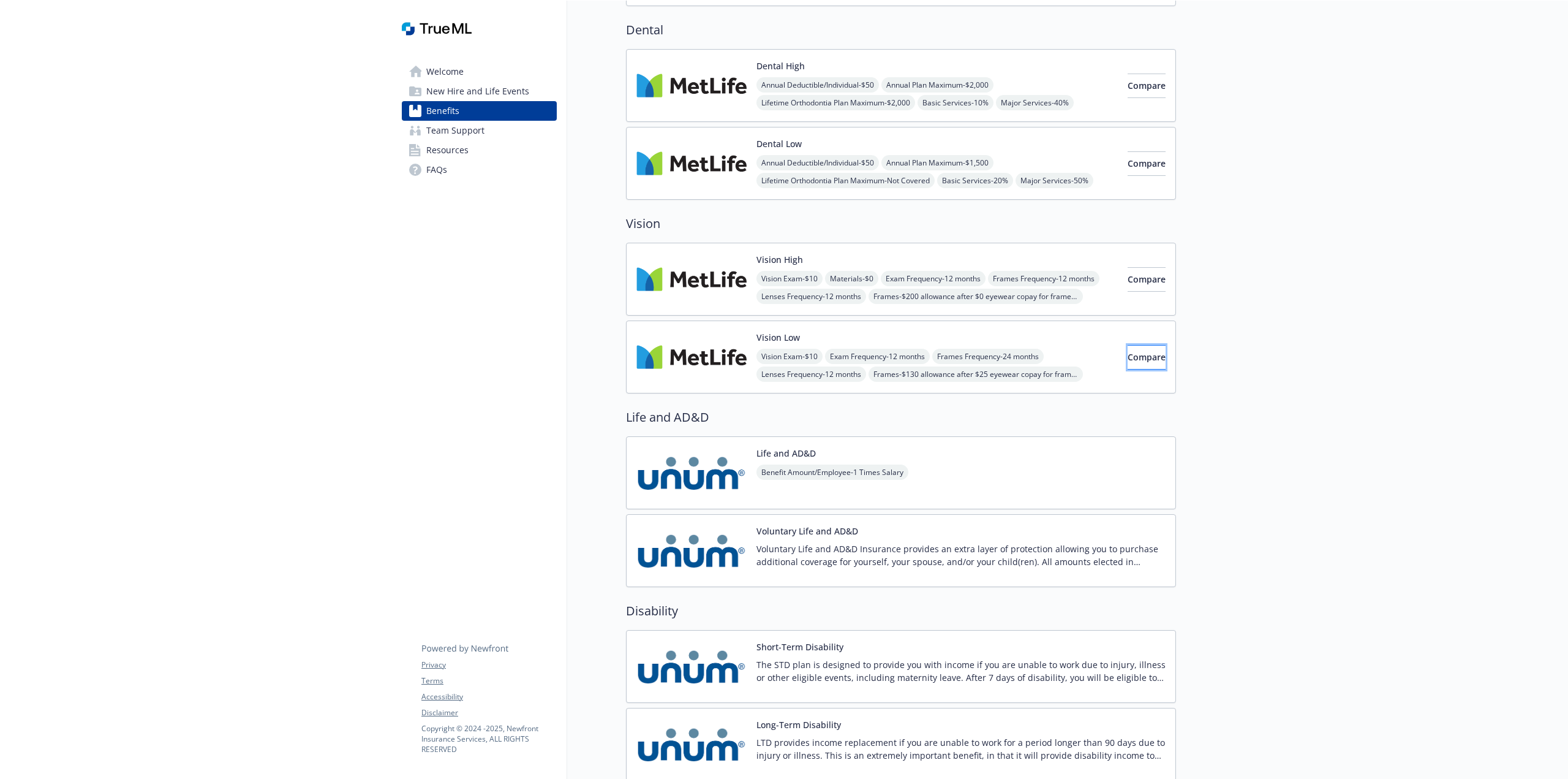
click at [1142, 358] on span "Compare" at bounding box center [1146, 357] width 38 height 12
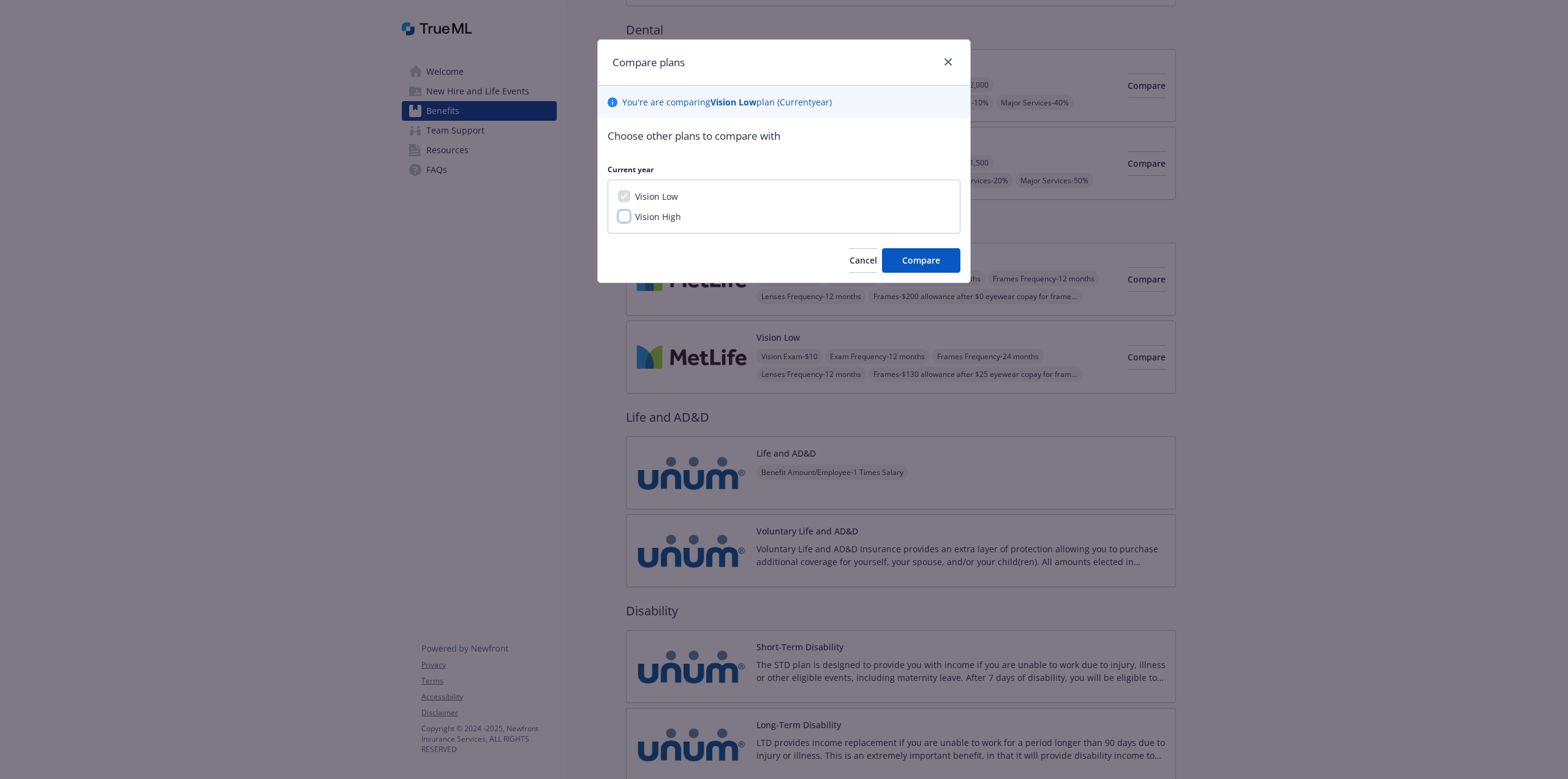
click at [624, 222] on input "Vision High" at bounding box center [624, 217] width 13 height 13
checkbox input "true"
click at [932, 260] on span "Compare" at bounding box center [921, 260] width 38 height 12
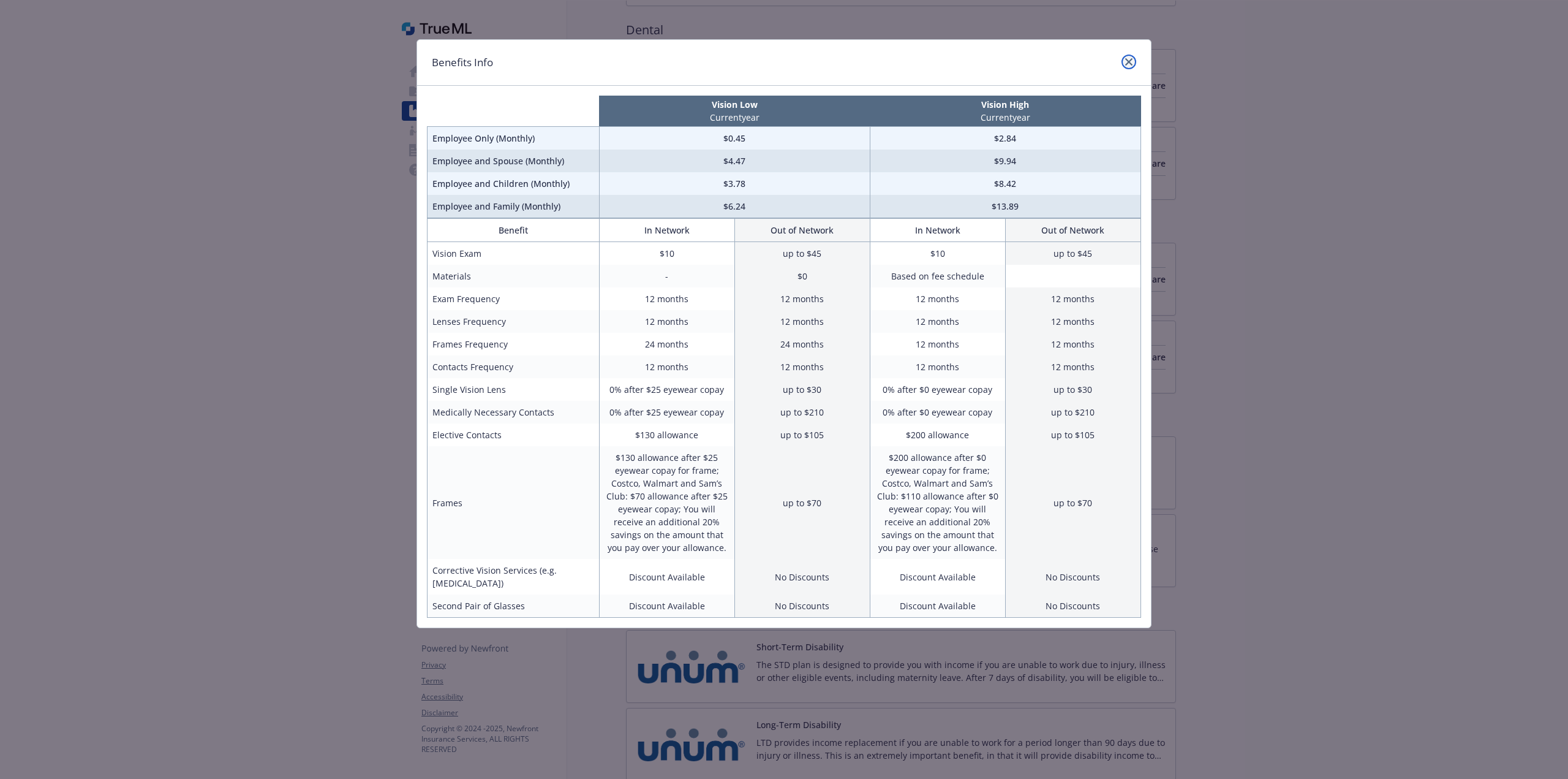
click at [1128, 65] on icon "close" at bounding box center [1128, 61] width 7 height 7
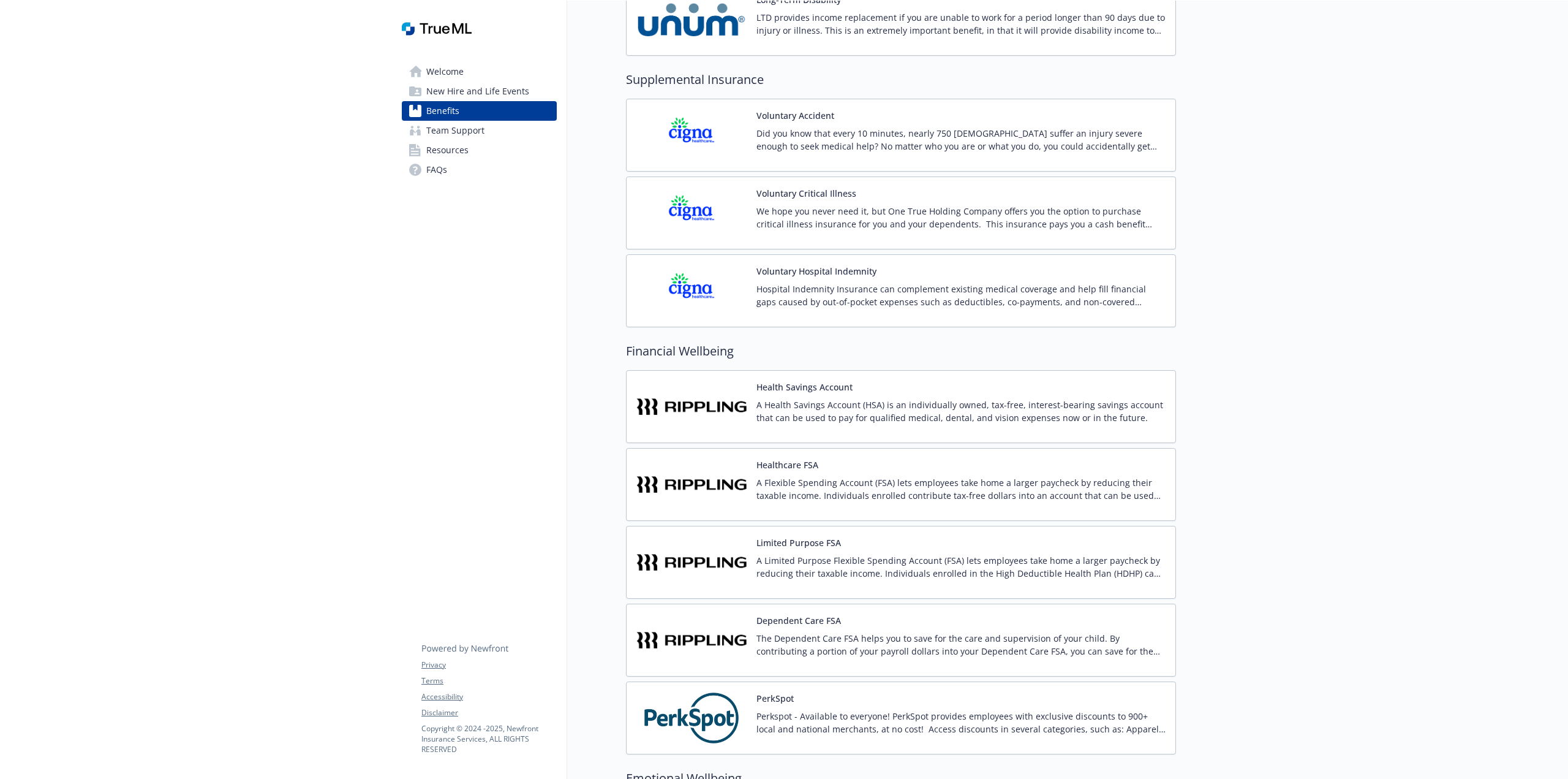
scroll to position [1396, 0]
click at [1130, 493] on p "A Flexible Spending Account (FSA) lets employees take home a larger paycheck by…" at bounding box center [961, 489] width 409 height 26
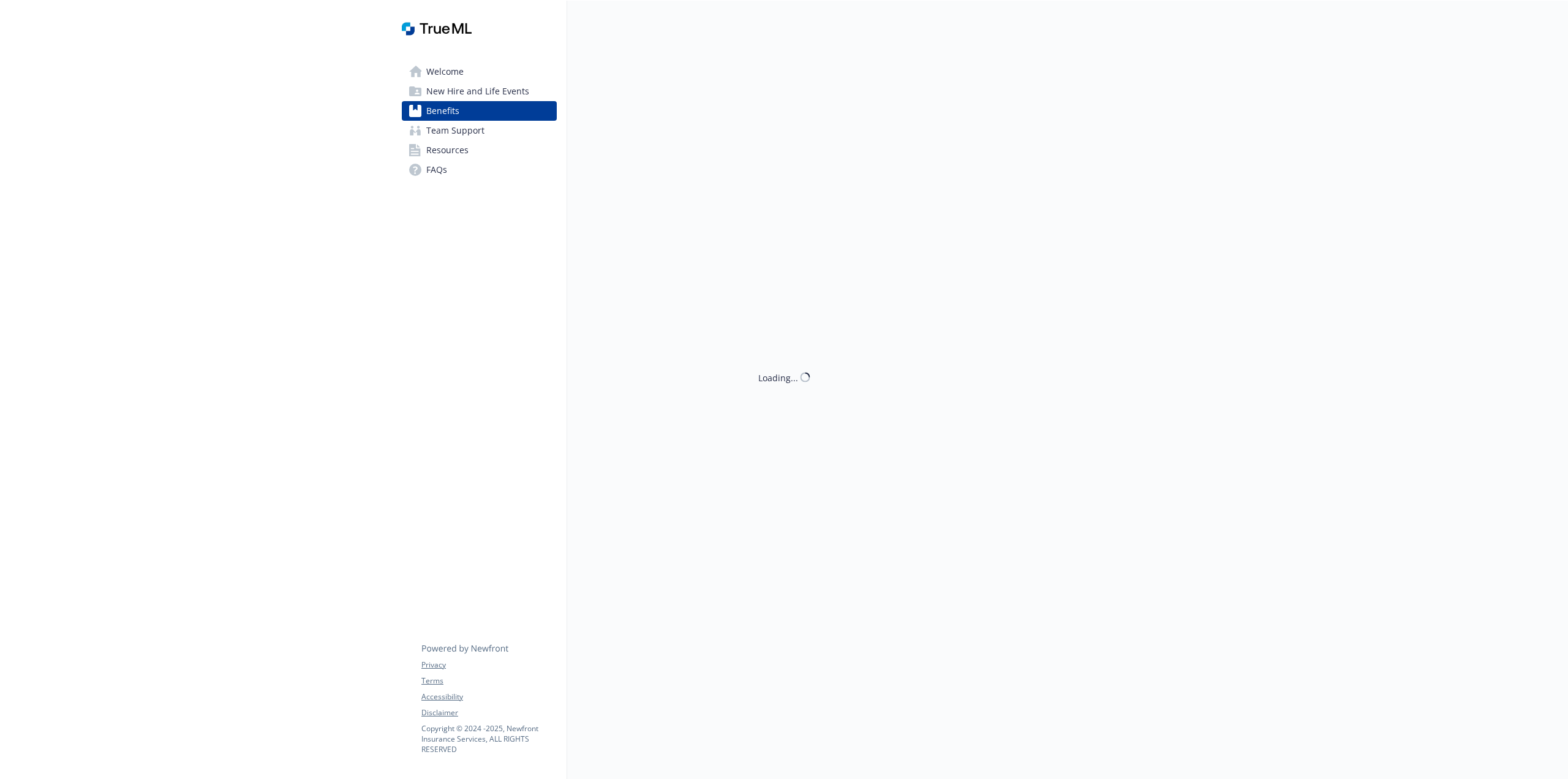
scroll to position [1396, 0]
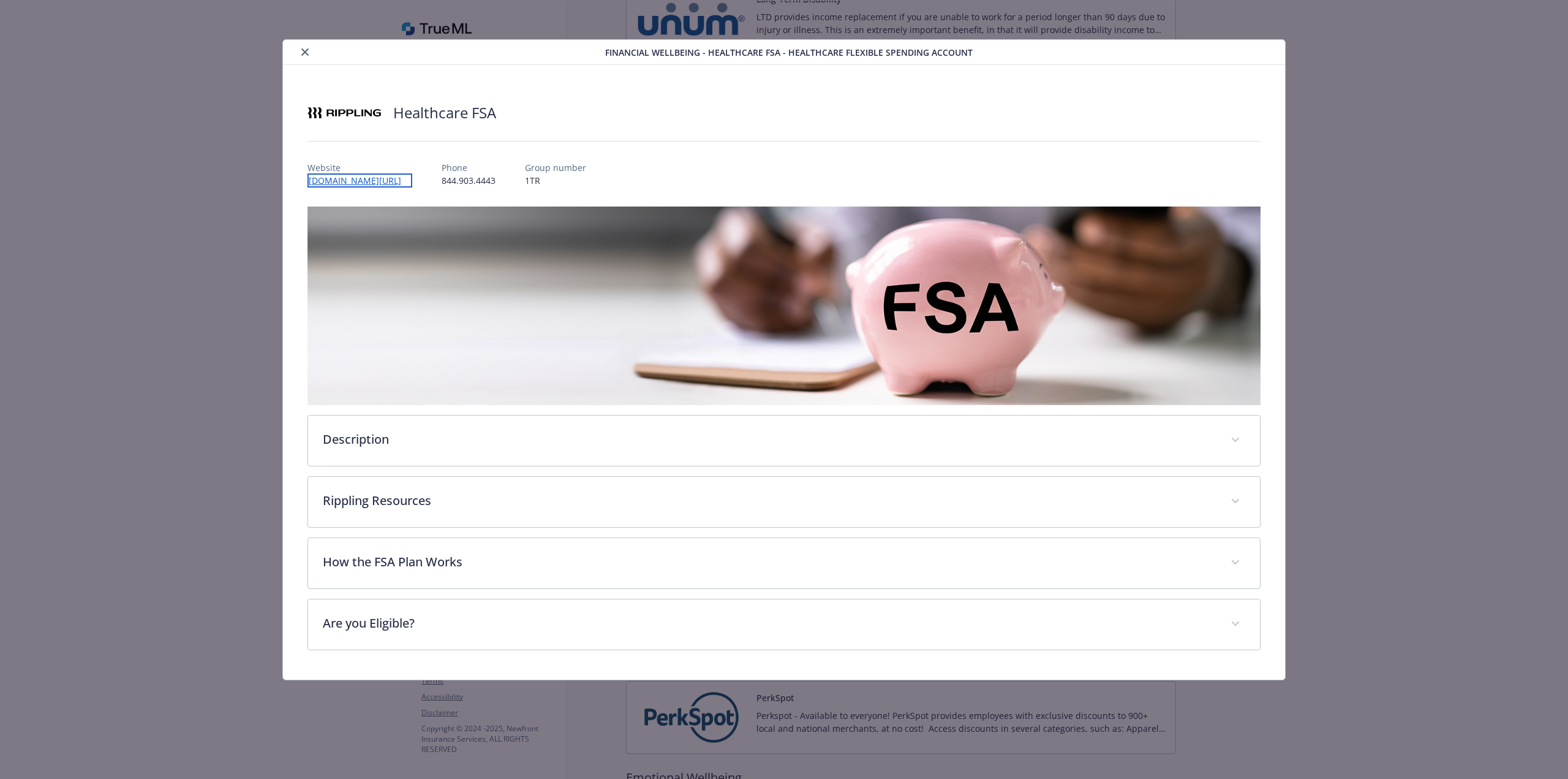
click at [340, 184] on link "app.rippling.com/login" at bounding box center [360, 181] width 105 height 14
